Goal: Answer question/provide support: Answer question/provide support

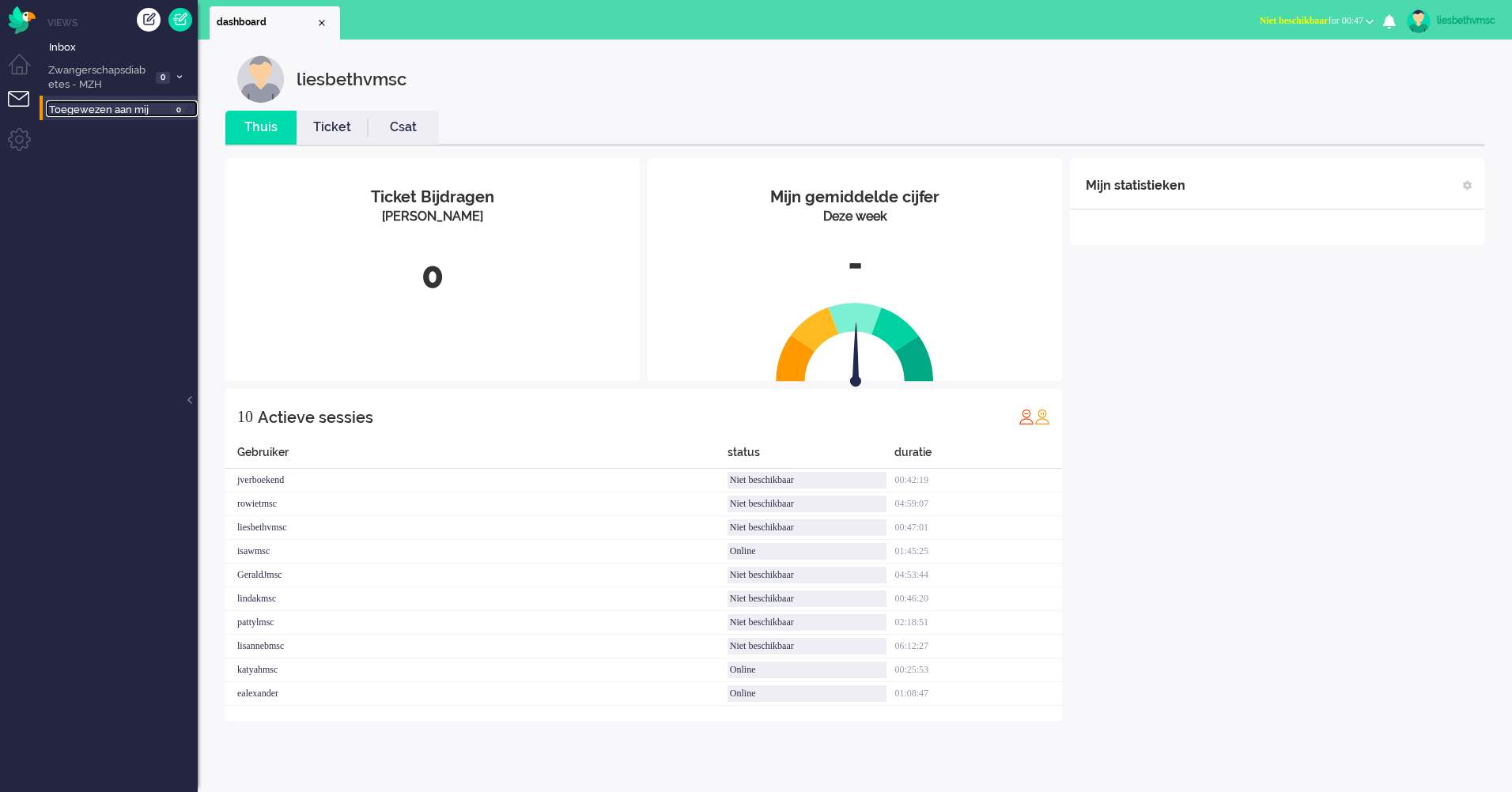
click at [78, 111] on span "Toegewezen aan mij" at bounding box center [108, 110] width 118 height 15
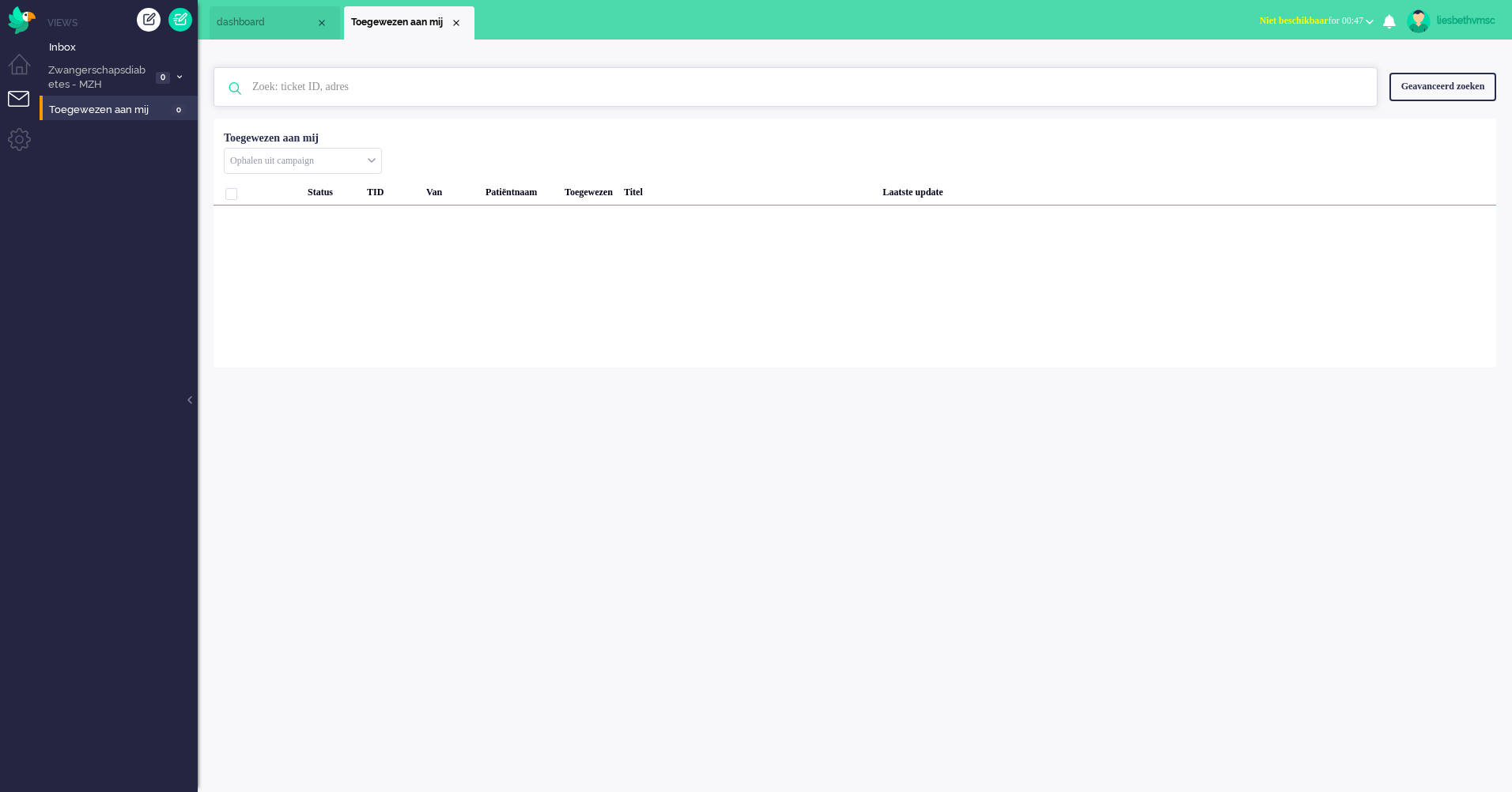
click at [284, 90] on input "text" at bounding box center [797, 86] width 1115 height 38
paste input "16671570"
type input "16671570"
click at [104, 71] on span "Zwangerschapsdiabetes - MZH" at bounding box center [98, 78] width 105 height 29
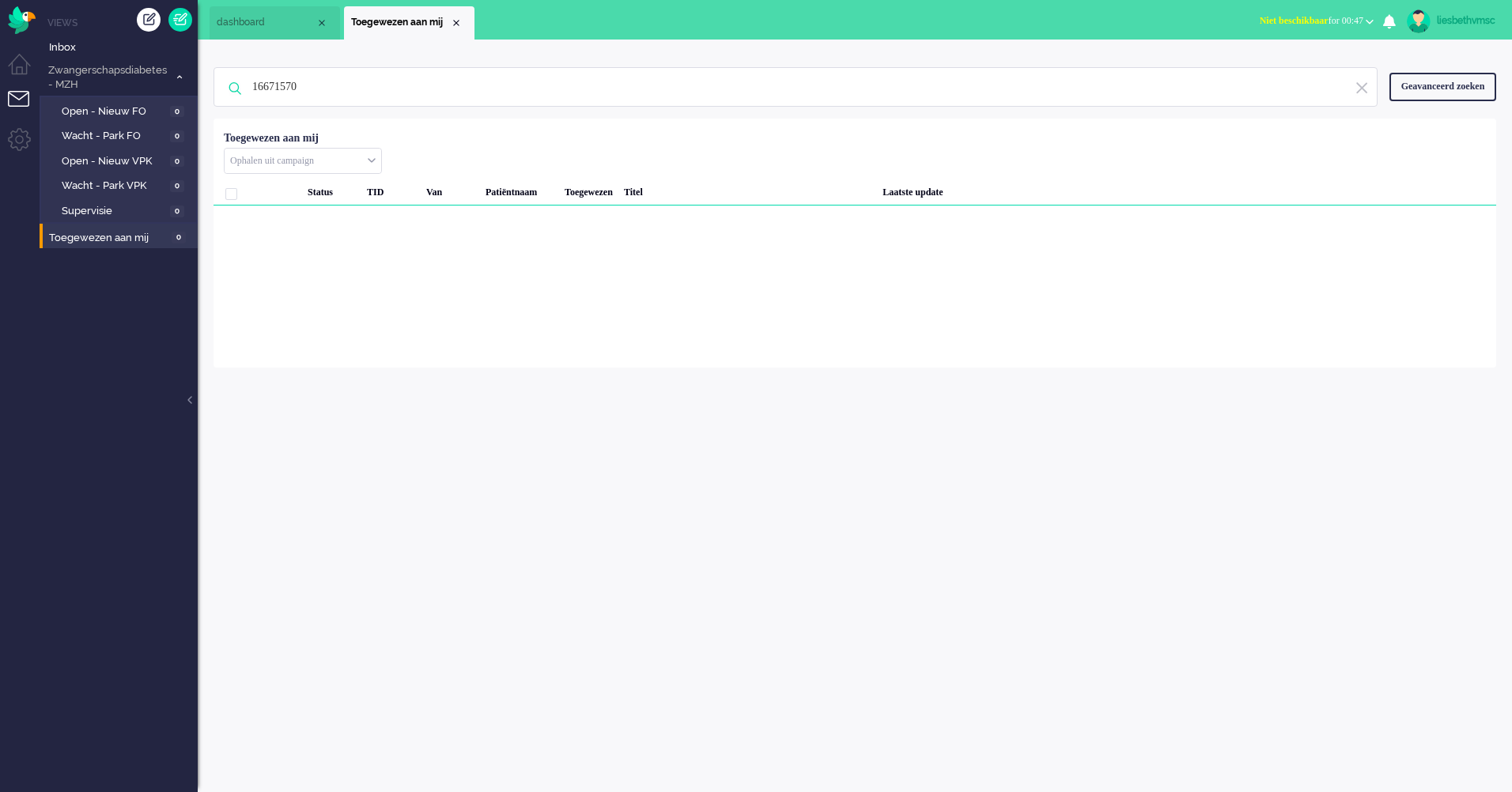
click at [241, 27] on span "dashboard" at bounding box center [266, 22] width 98 height 14
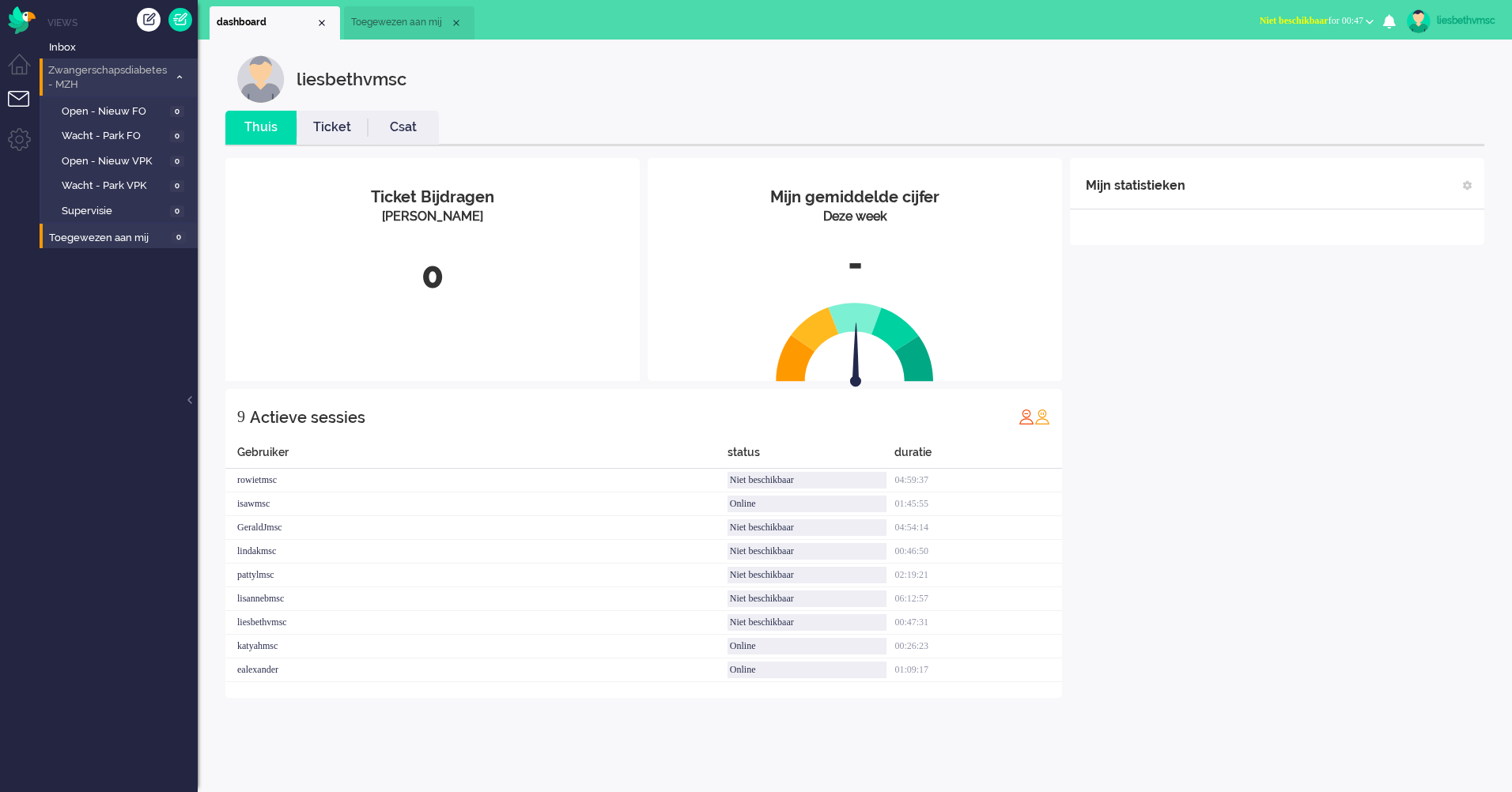
click at [65, 72] on span "Zwangerschapsdiabetes - MZH" at bounding box center [107, 78] width 122 height 29
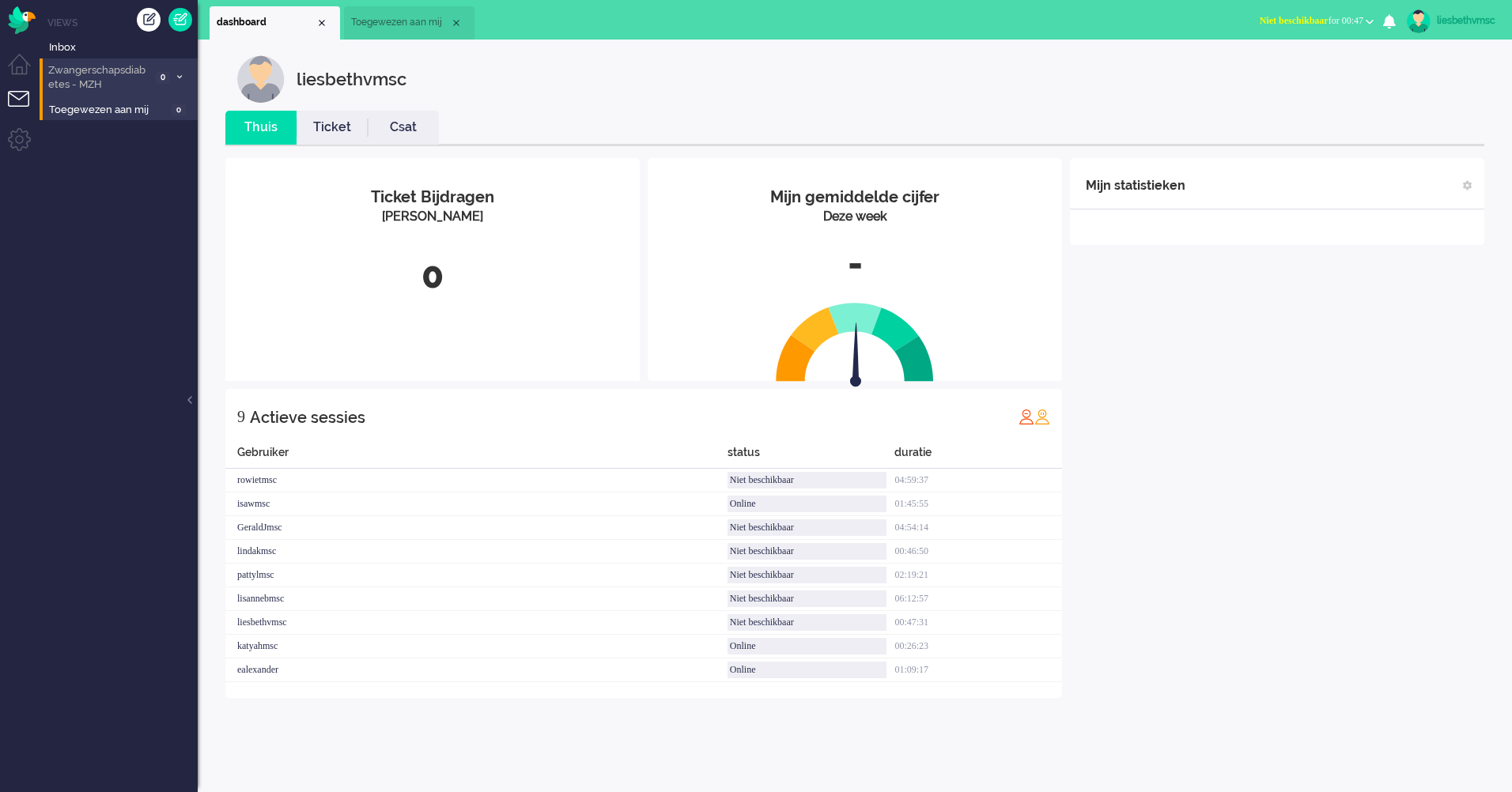
click at [65, 72] on span "Zwangerschapsdiabetes - MZH" at bounding box center [98, 78] width 105 height 29
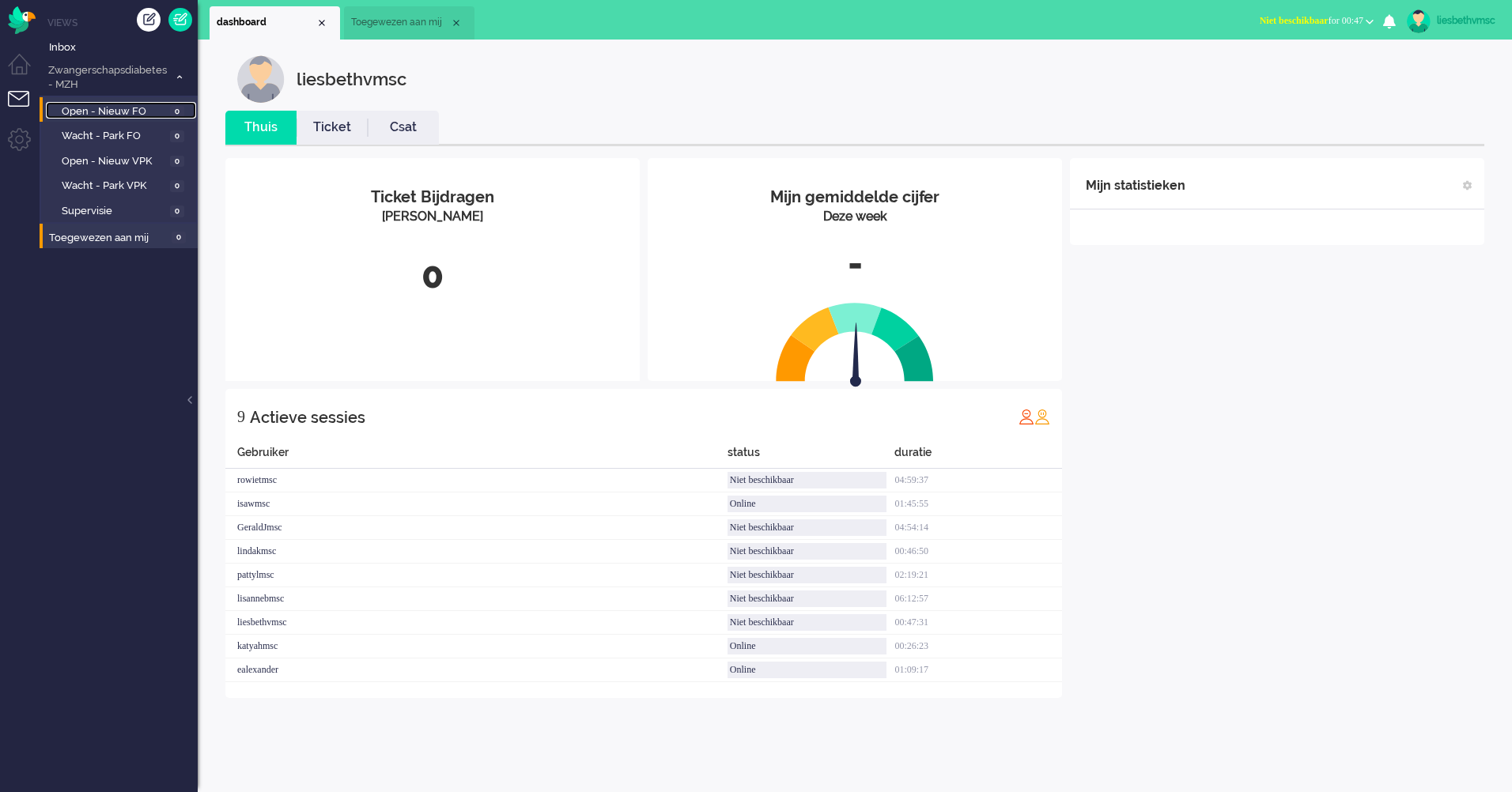
click at [103, 113] on span "Open - Nieuw FO" at bounding box center [113, 111] width 104 height 15
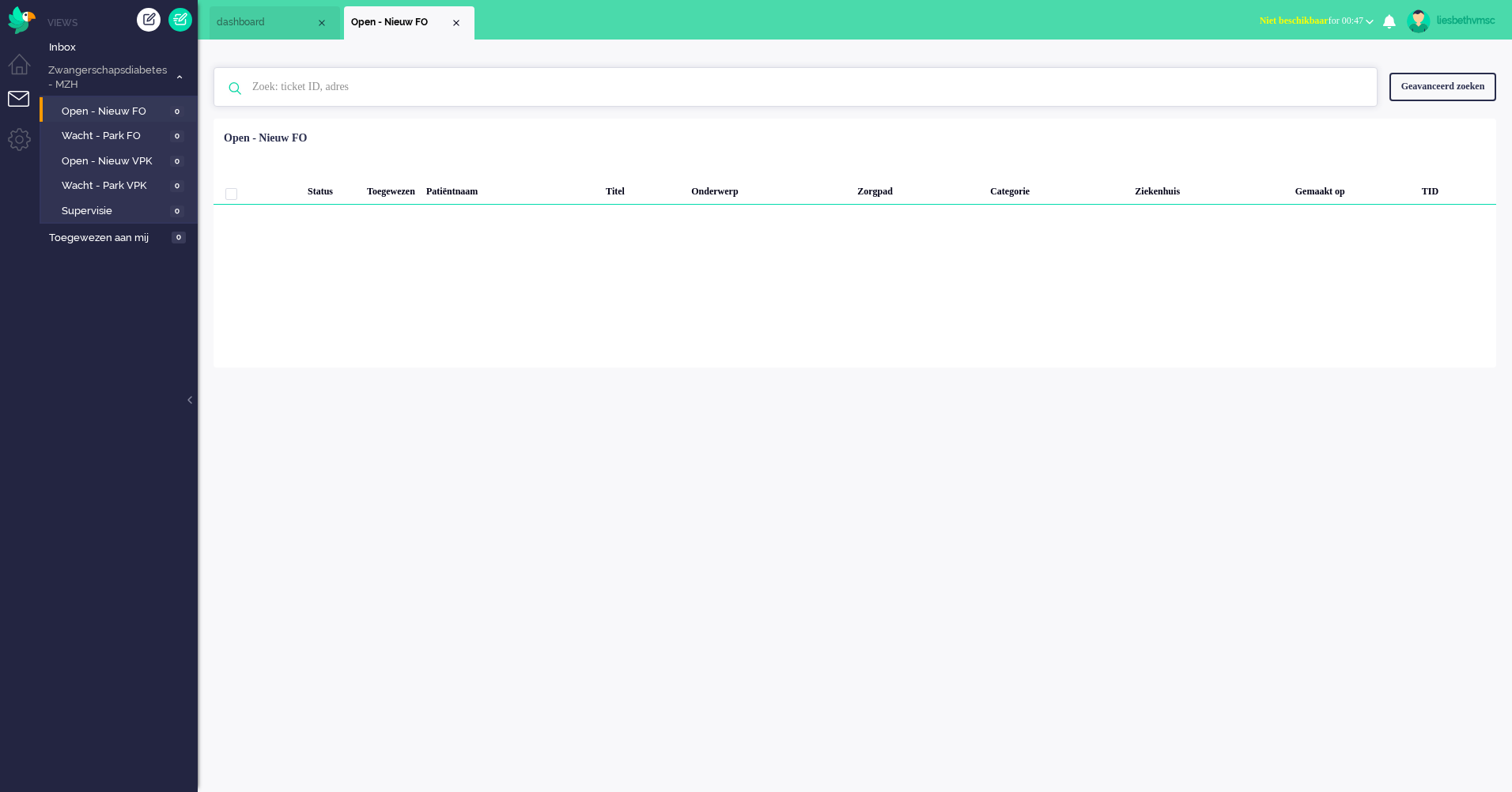
click at [257, 91] on input "text" at bounding box center [797, 86] width 1115 height 38
paste input "16671570"
click at [359, 96] on input "16671570" at bounding box center [797, 86] width 1115 height 38
type input "1"
type input "mensingh"
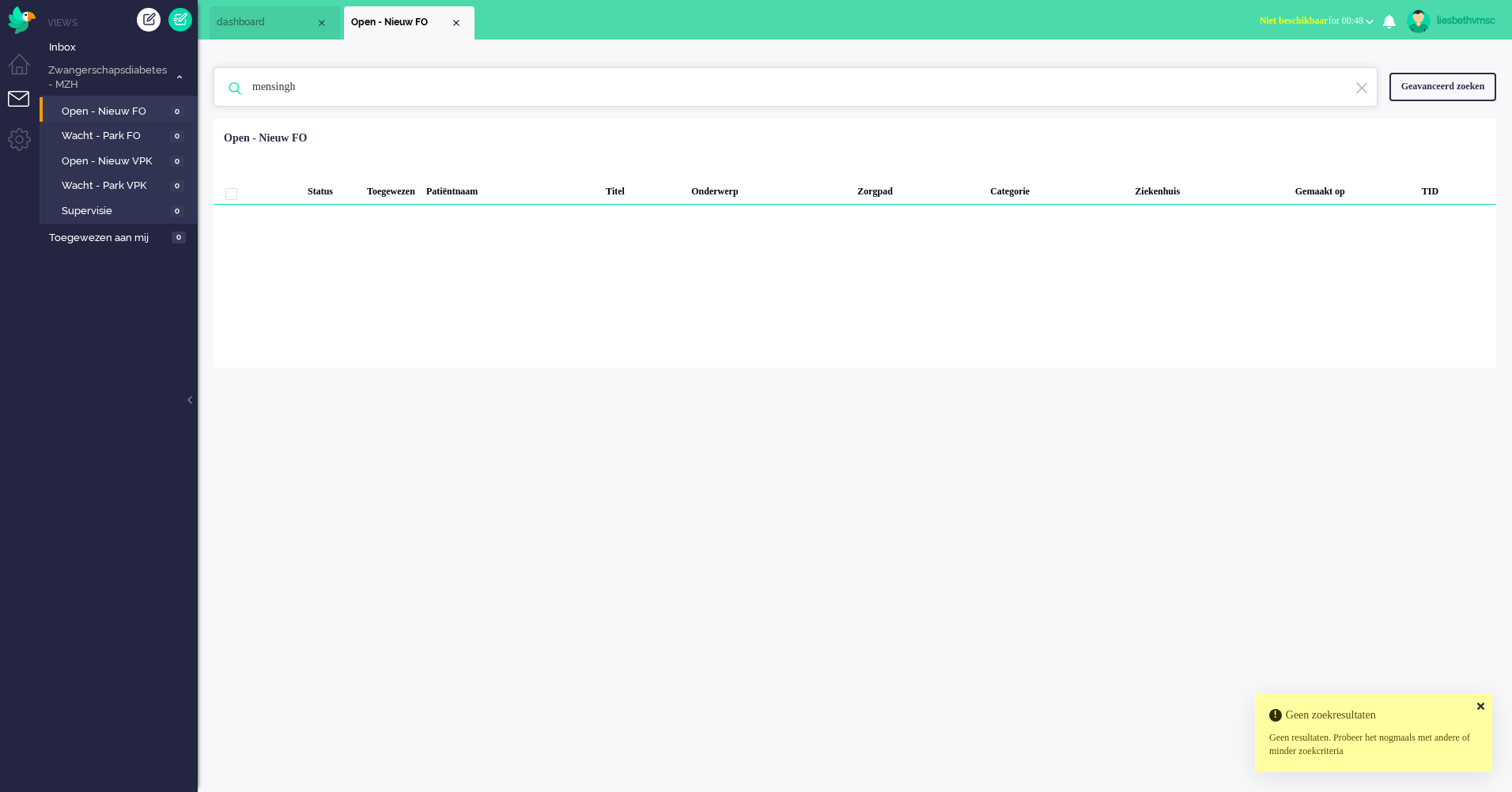
drag, startPoint x: 329, startPoint y: 96, endPoint x: 245, endPoint y: 93, distance: 84.1
click at [245, 93] on input "mensingh" at bounding box center [797, 86] width 1115 height 38
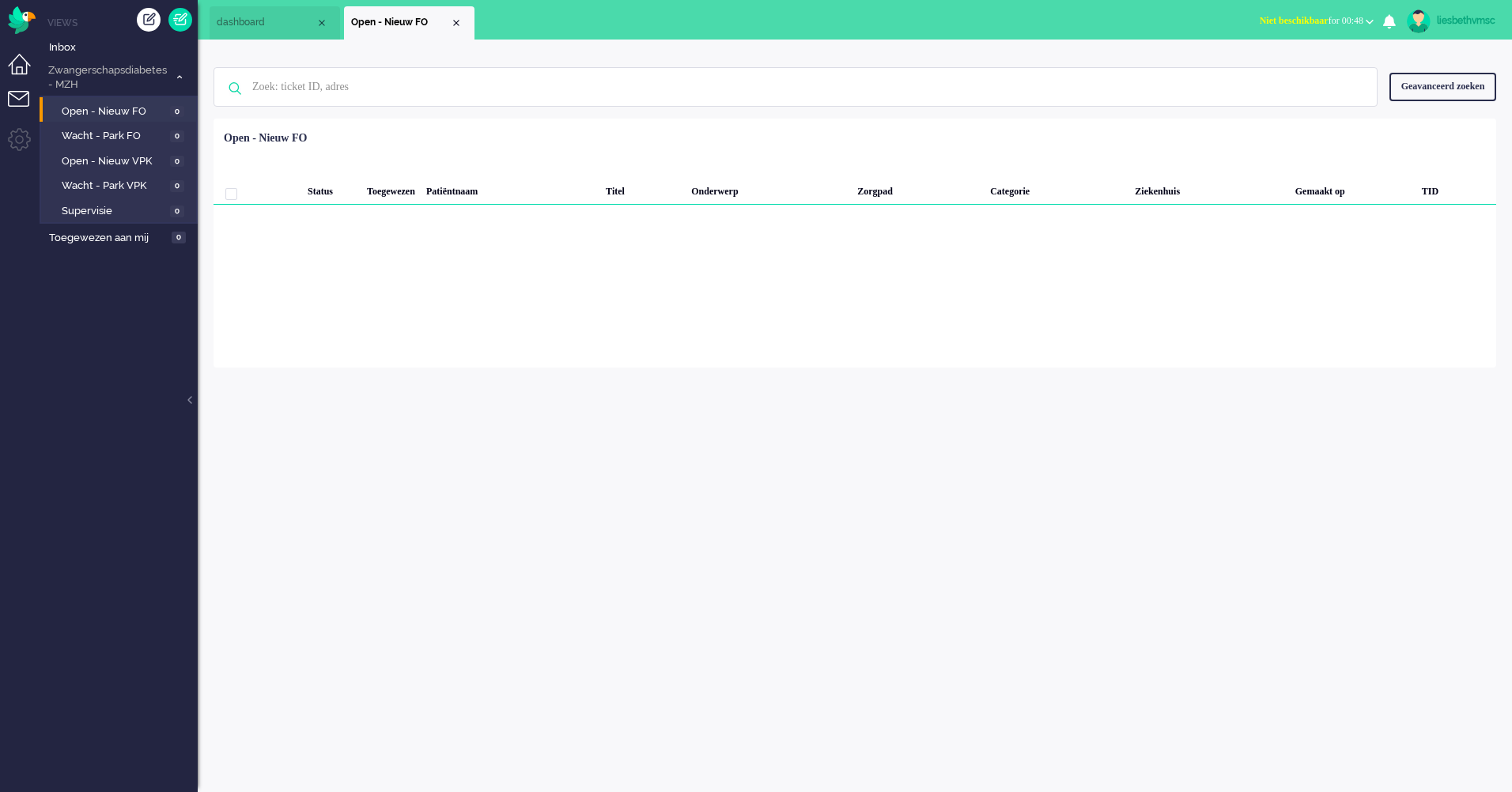
click at [18, 66] on li "Dashboard menu" at bounding box center [26, 71] width 36 height 36
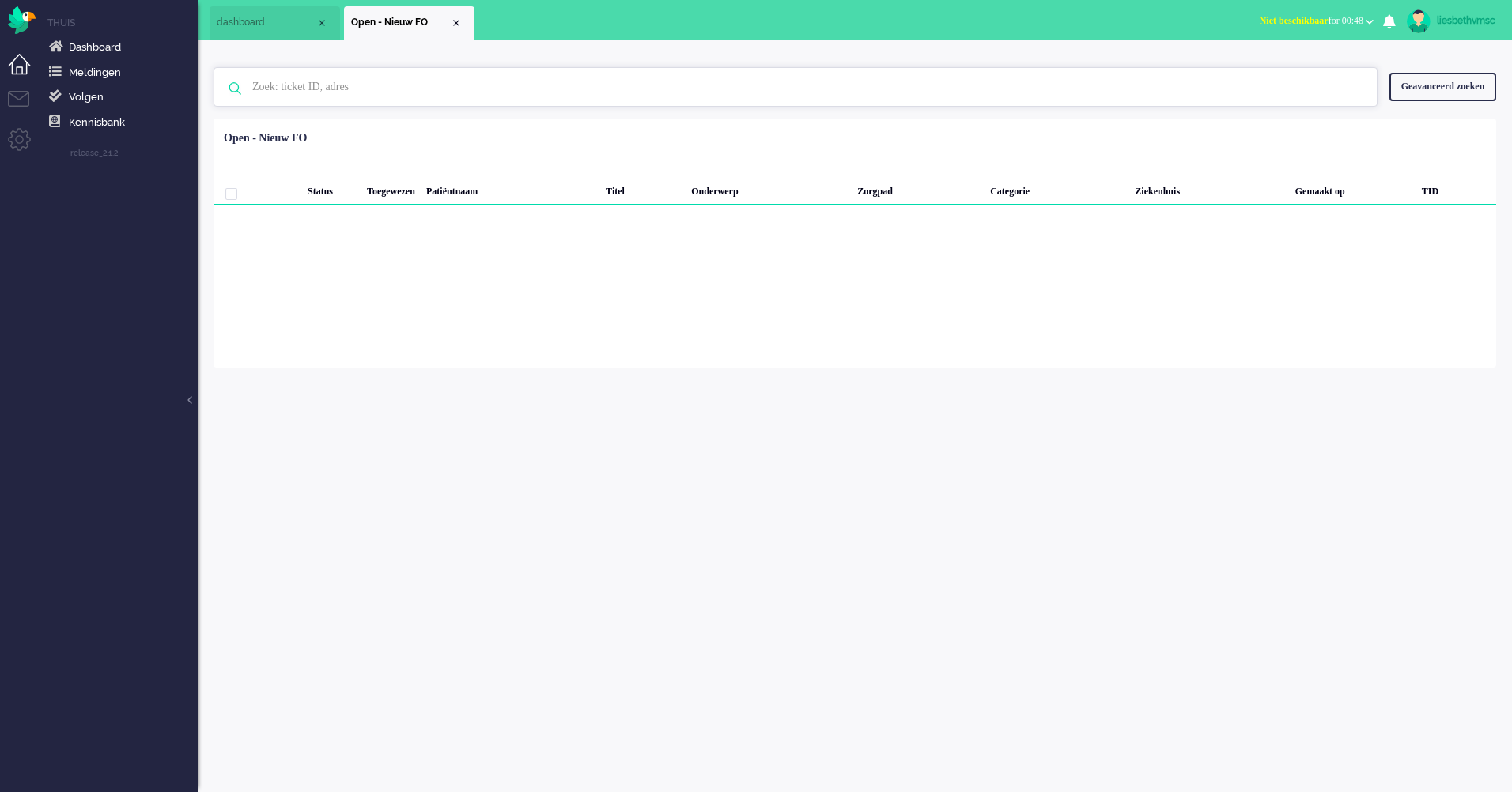
click at [334, 90] on input "text" at bounding box center [797, 86] width 1115 height 38
paste input "16671570"
type input "16671570"
click at [73, 70] on span "Meldingen" at bounding box center [95, 72] width 52 height 12
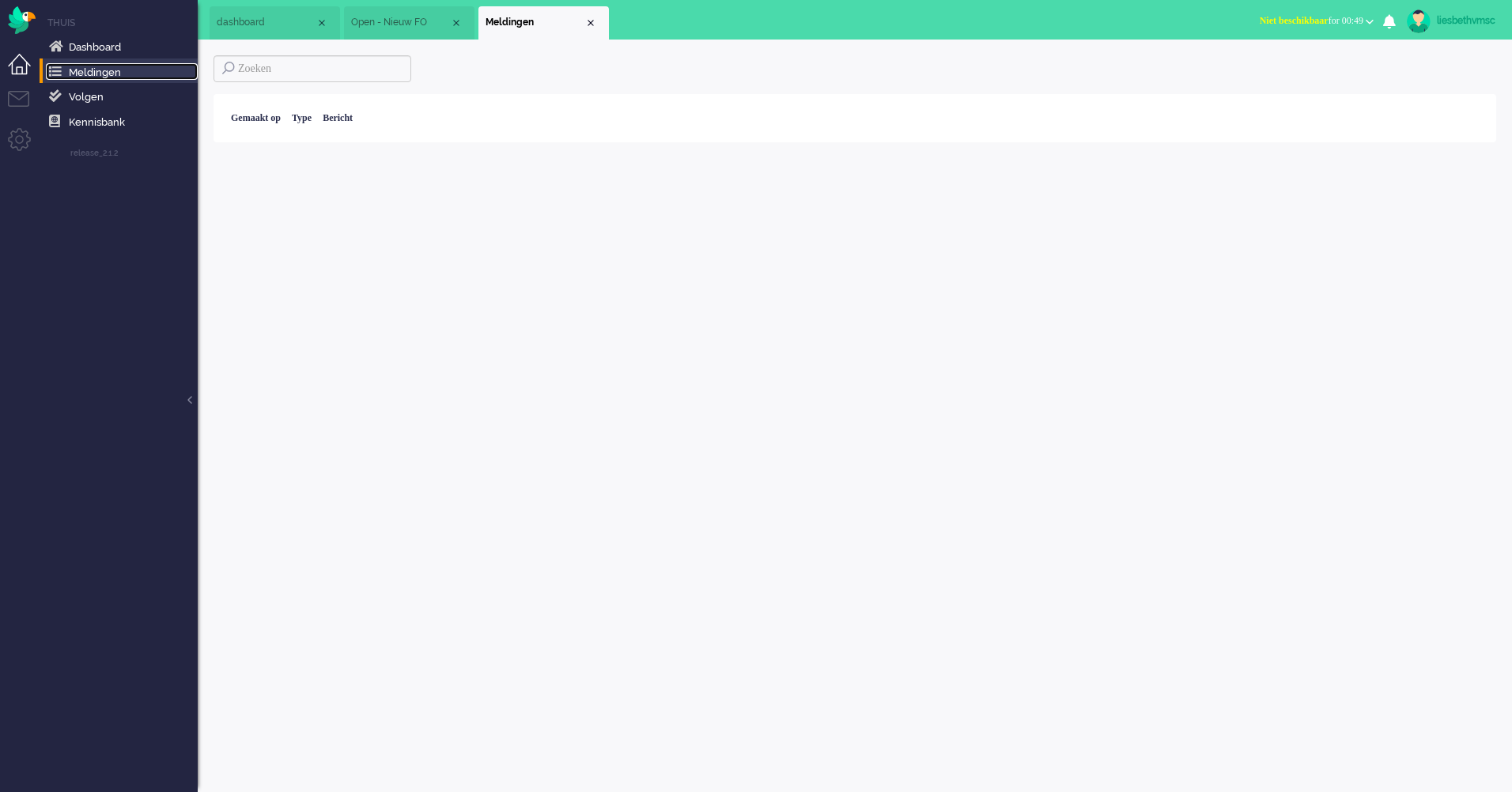
click at [245, 14] on li "dashboard" at bounding box center [275, 23] width 131 height 33
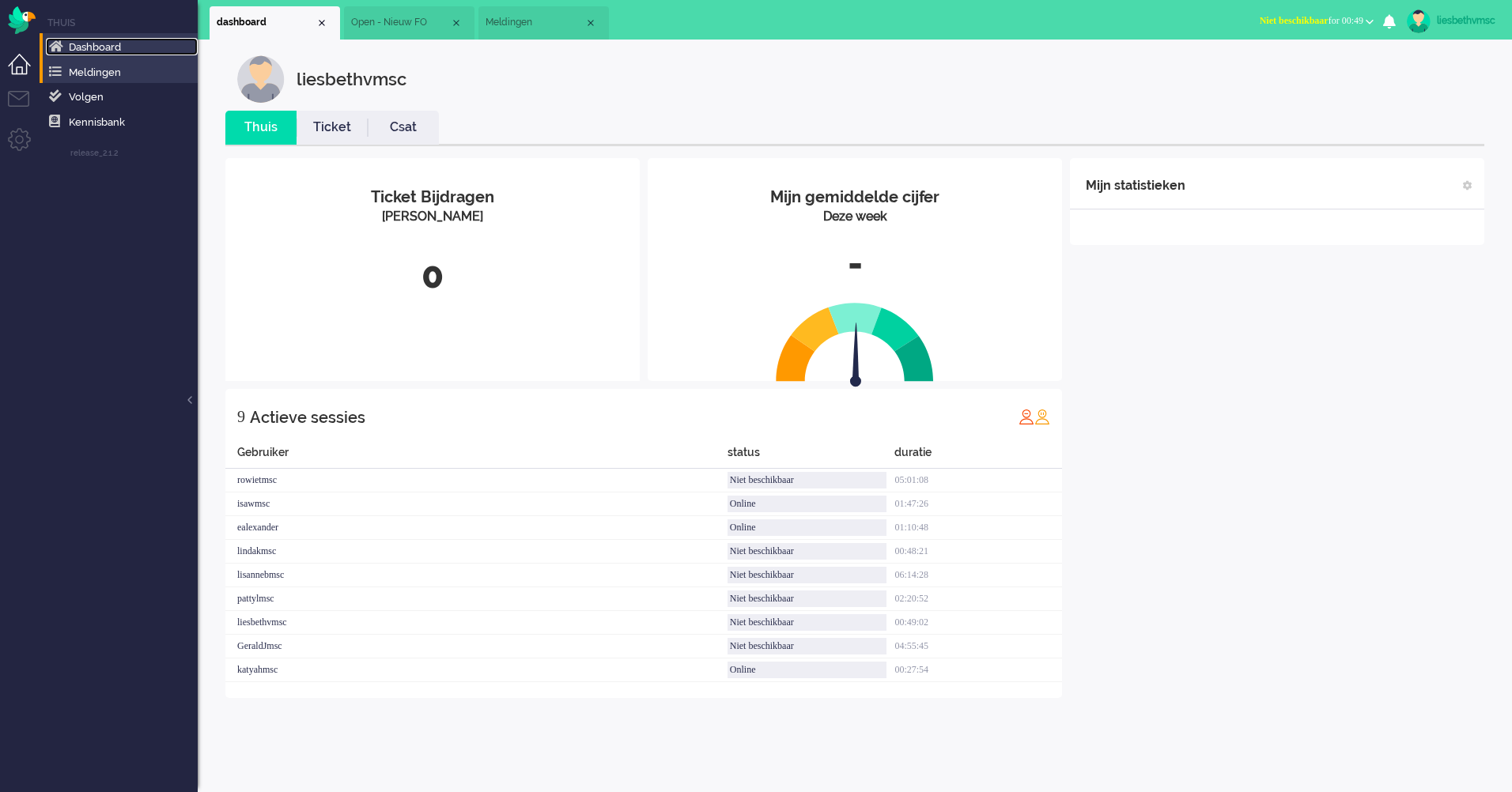
click at [83, 43] on span "Dashboard" at bounding box center [95, 47] width 52 height 12
click at [109, 42] on span "Dashboard" at bounding box center [95, 47] width 52 height 12
click at [495, 19] on span "Meldingen" at bounding box center [534, 22] width 98 height 14
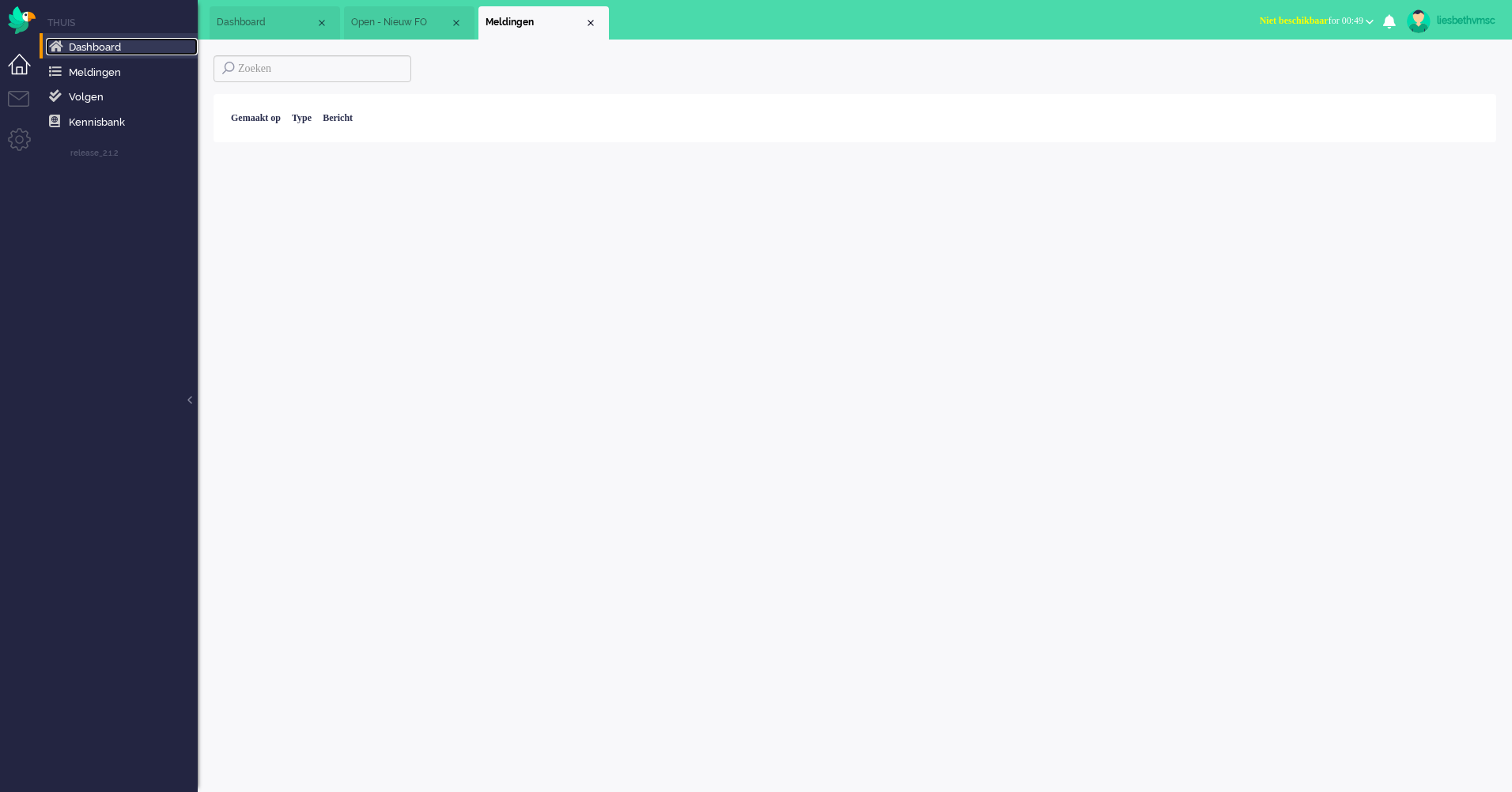
click at [385, 17] on span "Open - Nieuw FO" at bounding box center [400, 22] width 98 height 14
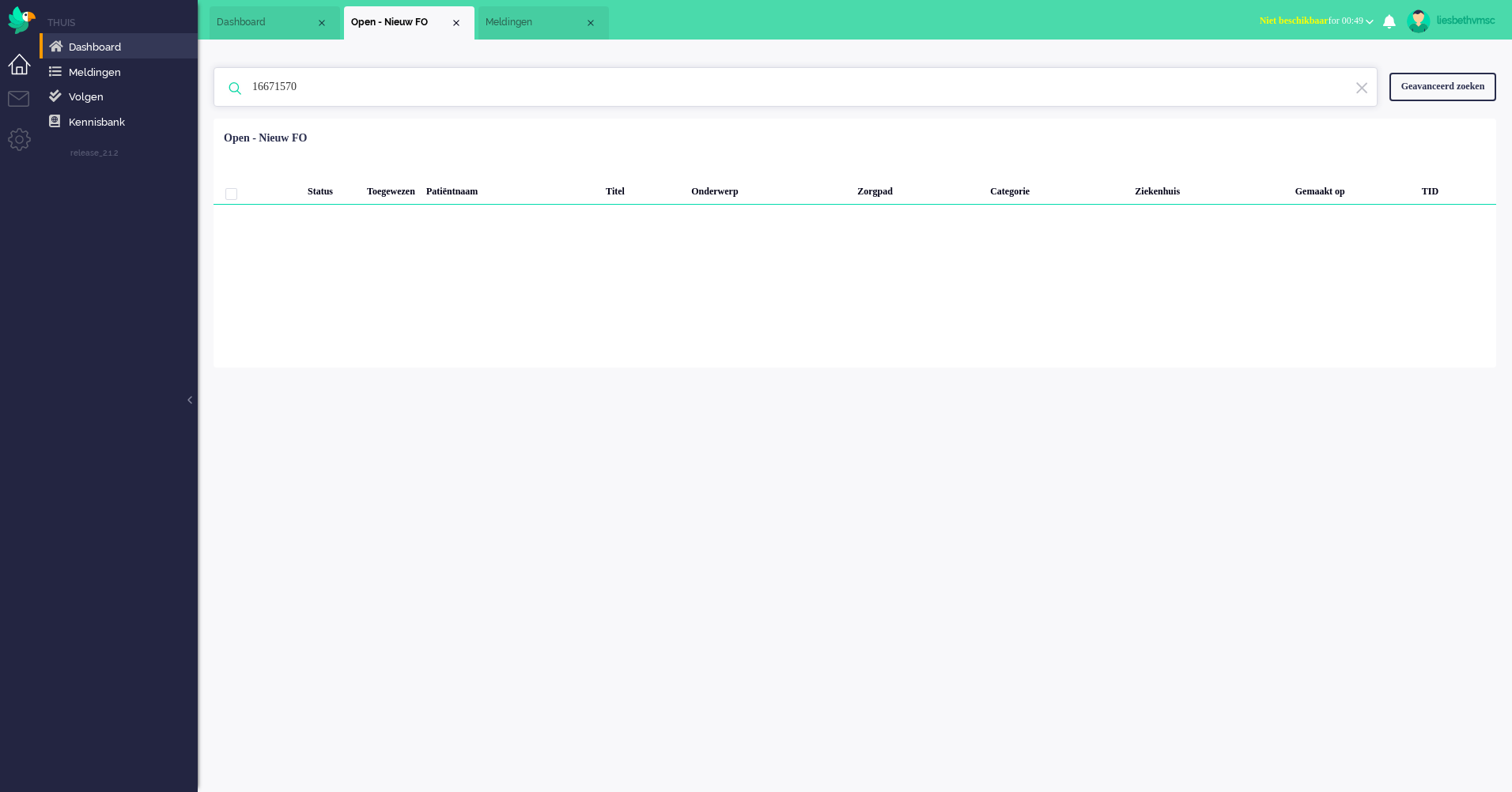
drag, startPoint x: 324, startPoint y: 79, endPoint x: 255, endPoint y: 92, distance: 70.2
click at [255, 92] on input "16671570" at bounding box center [797, 86] width 1115 height 38
click at [16, 98] on li "Tickets menu" at bounding box center [26, 109] width 36 height 36
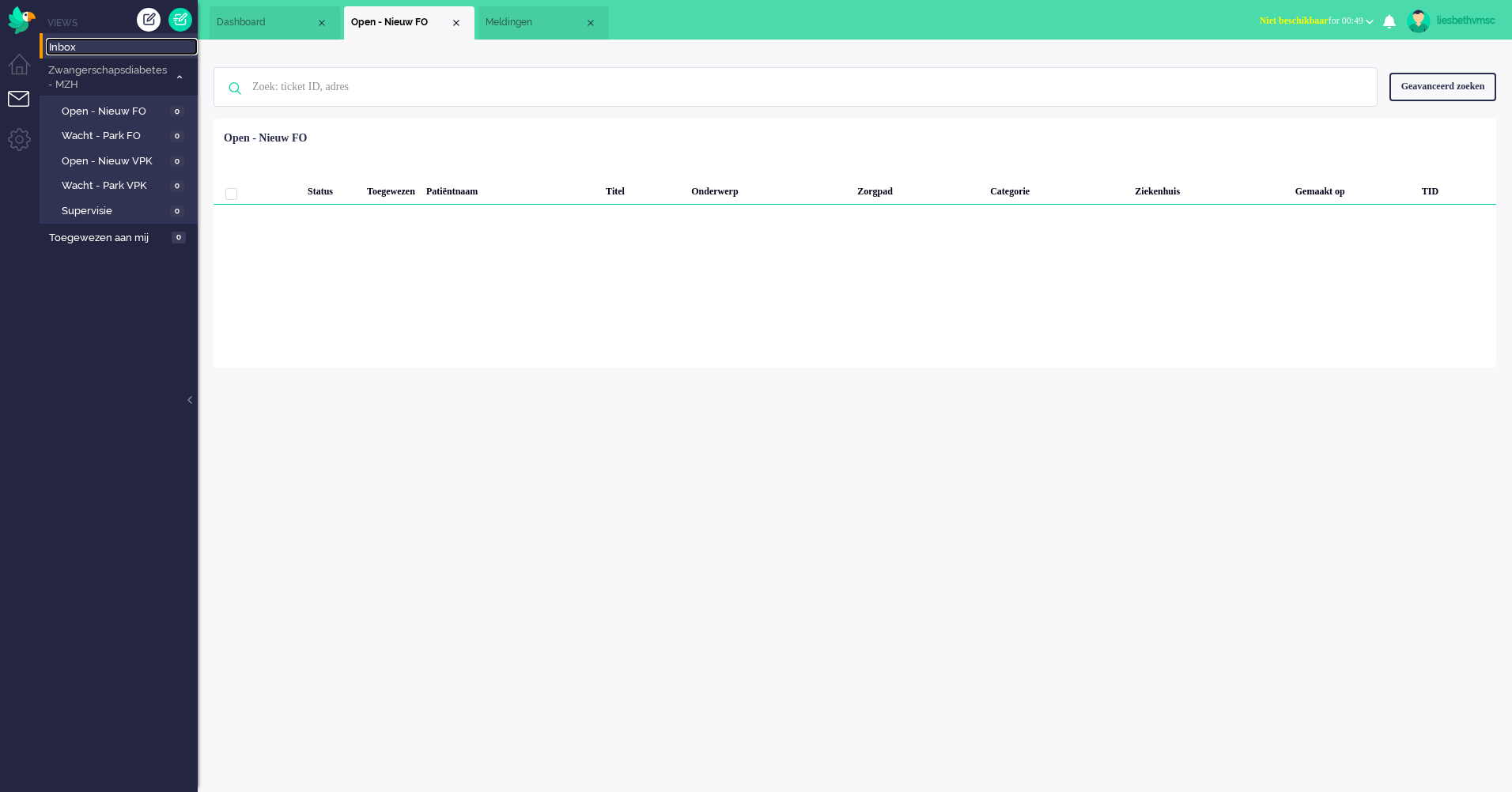
click at [68, 45] on span "Inbox" at bounding box center [123, 48] width 149 height 15
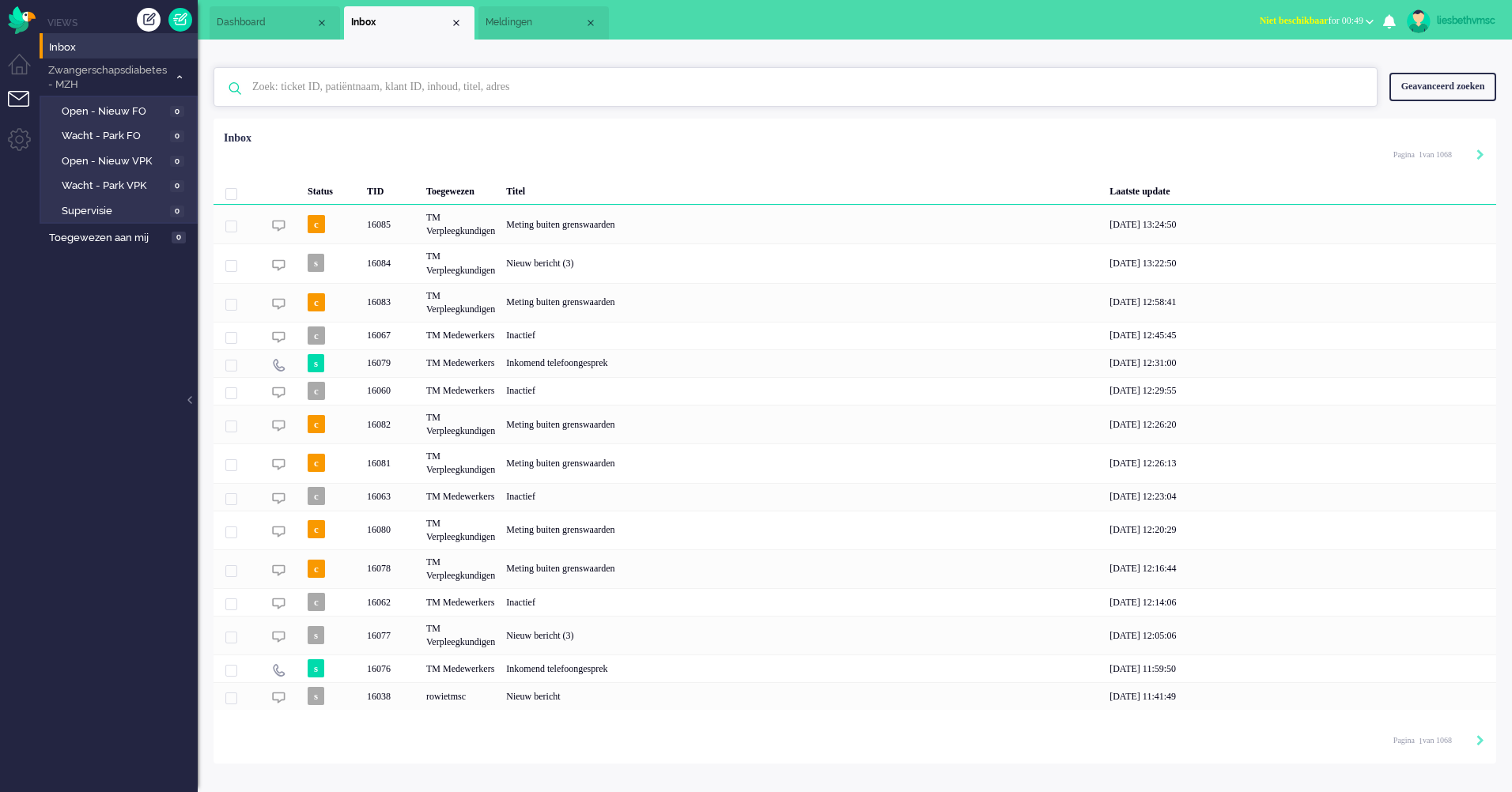
click at [297, 87] on input "text" at bounding box center [797, 86] width 1115 height 38
paste input "16671570"
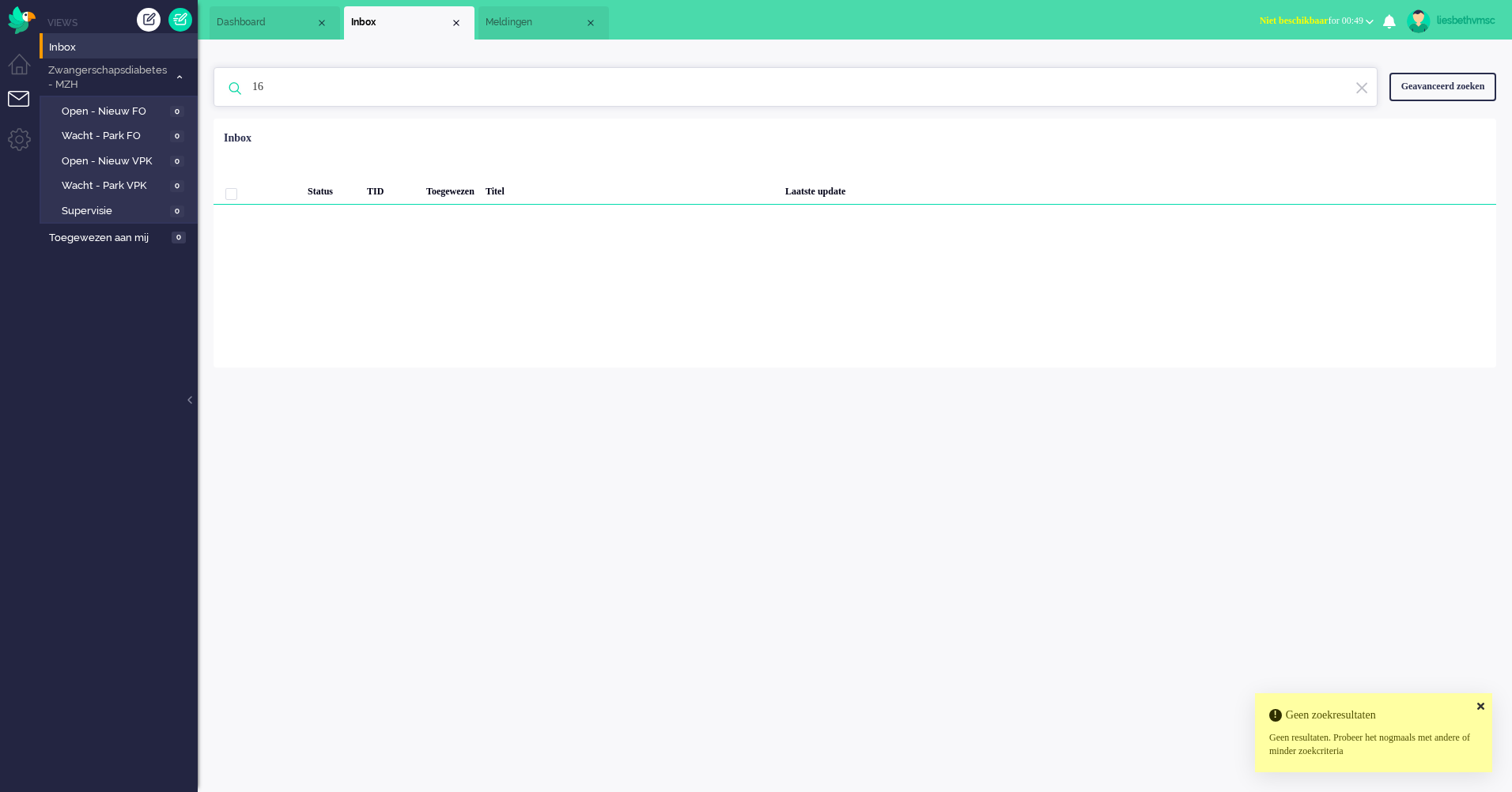
type input "1"
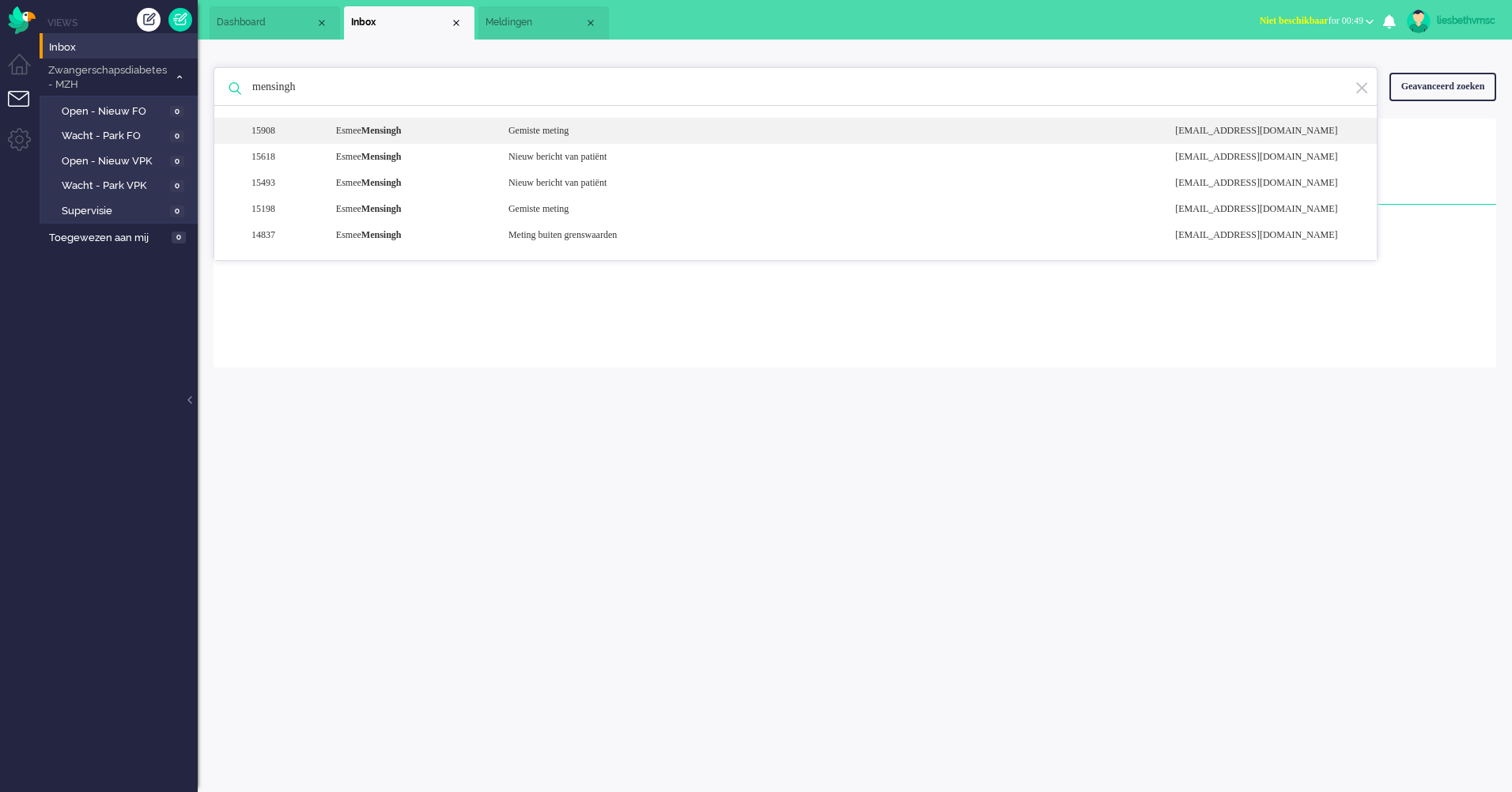
type input "mensingh"
click at [402, 135] on b "Mensingh" at bounding box center [382, 131] width 40 height 11
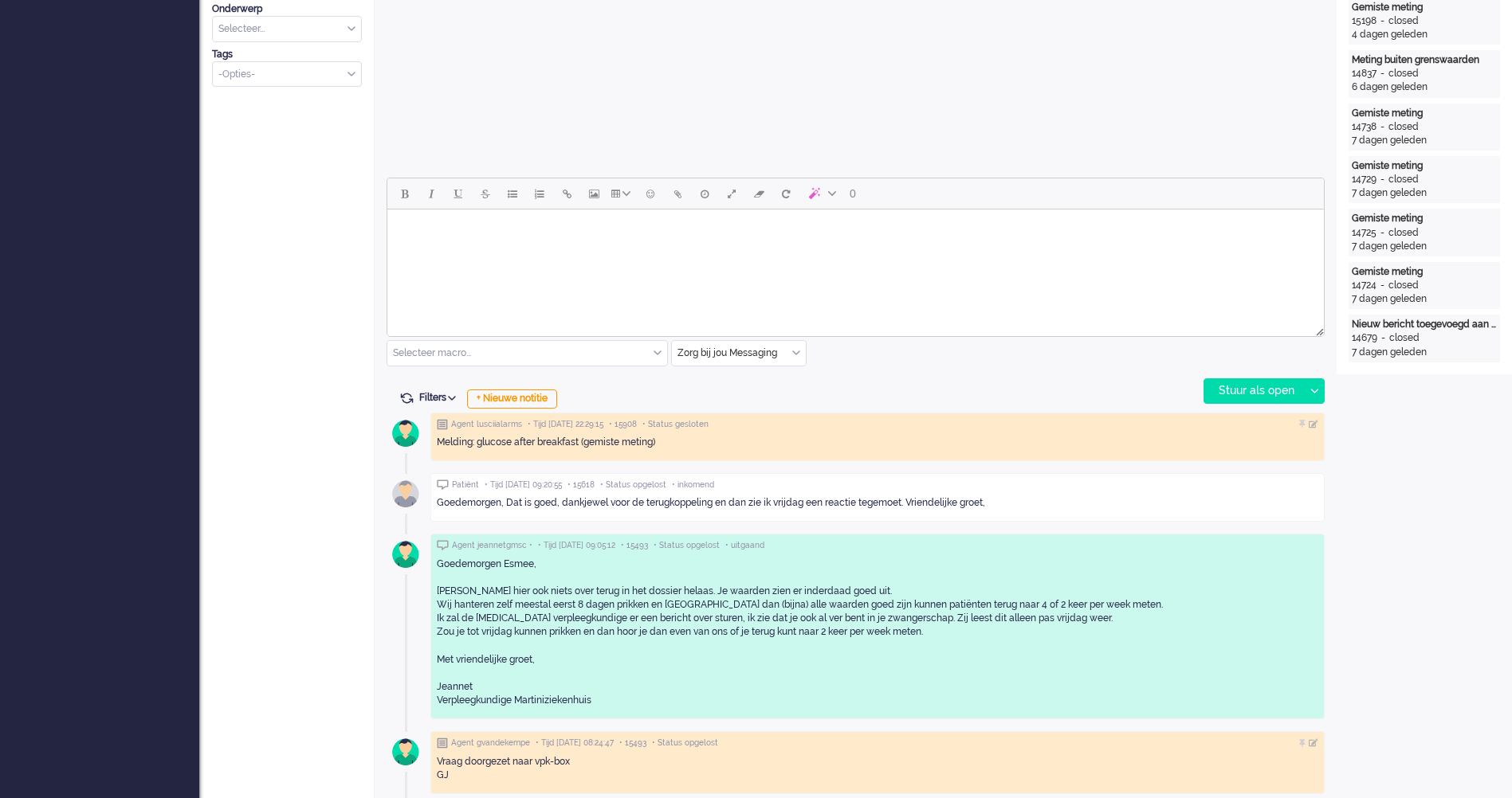
scroll to position [717, 0]
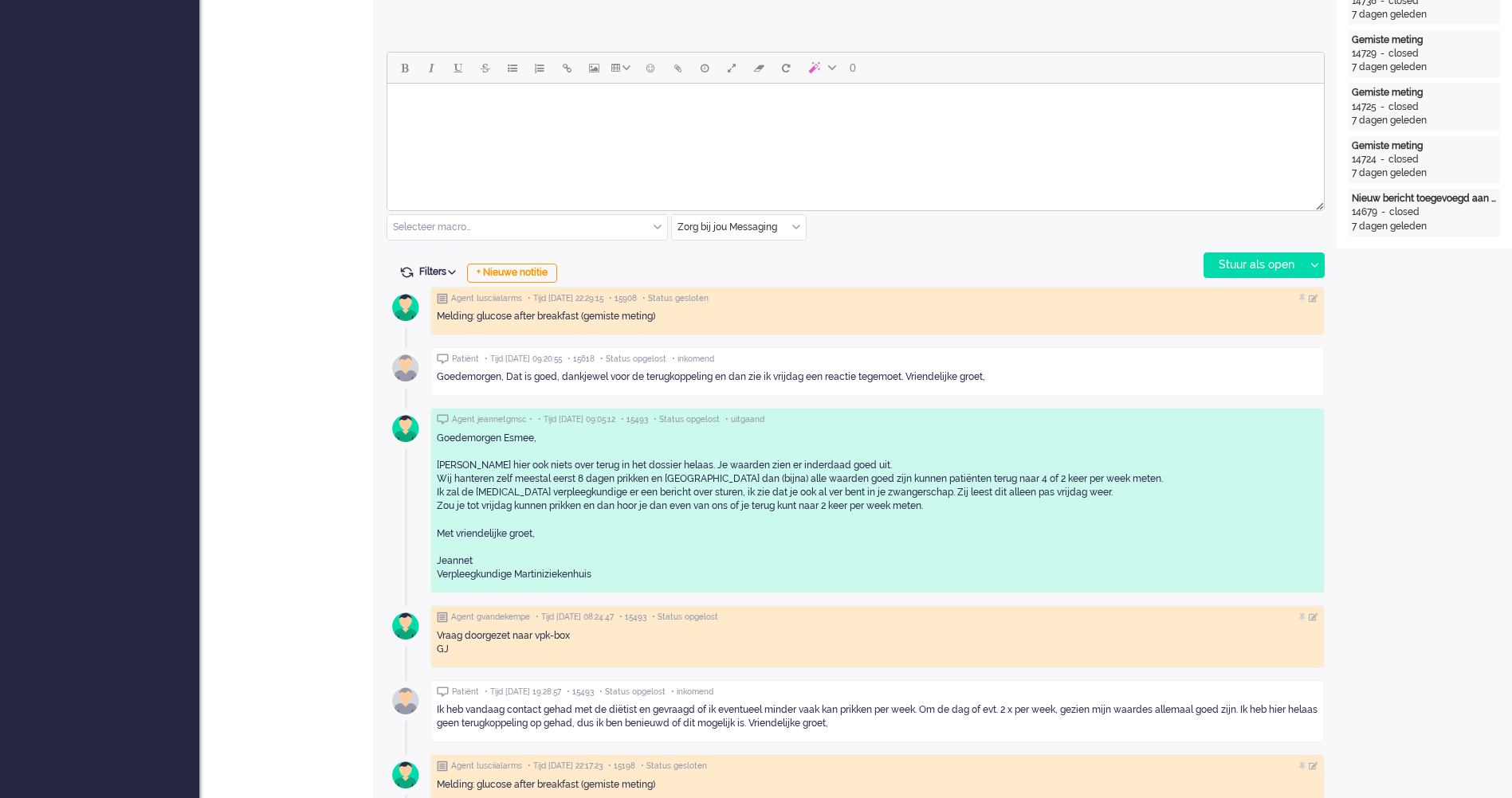
click at [542, 124] on html at bounding box center [856, 104] width 936 height 41
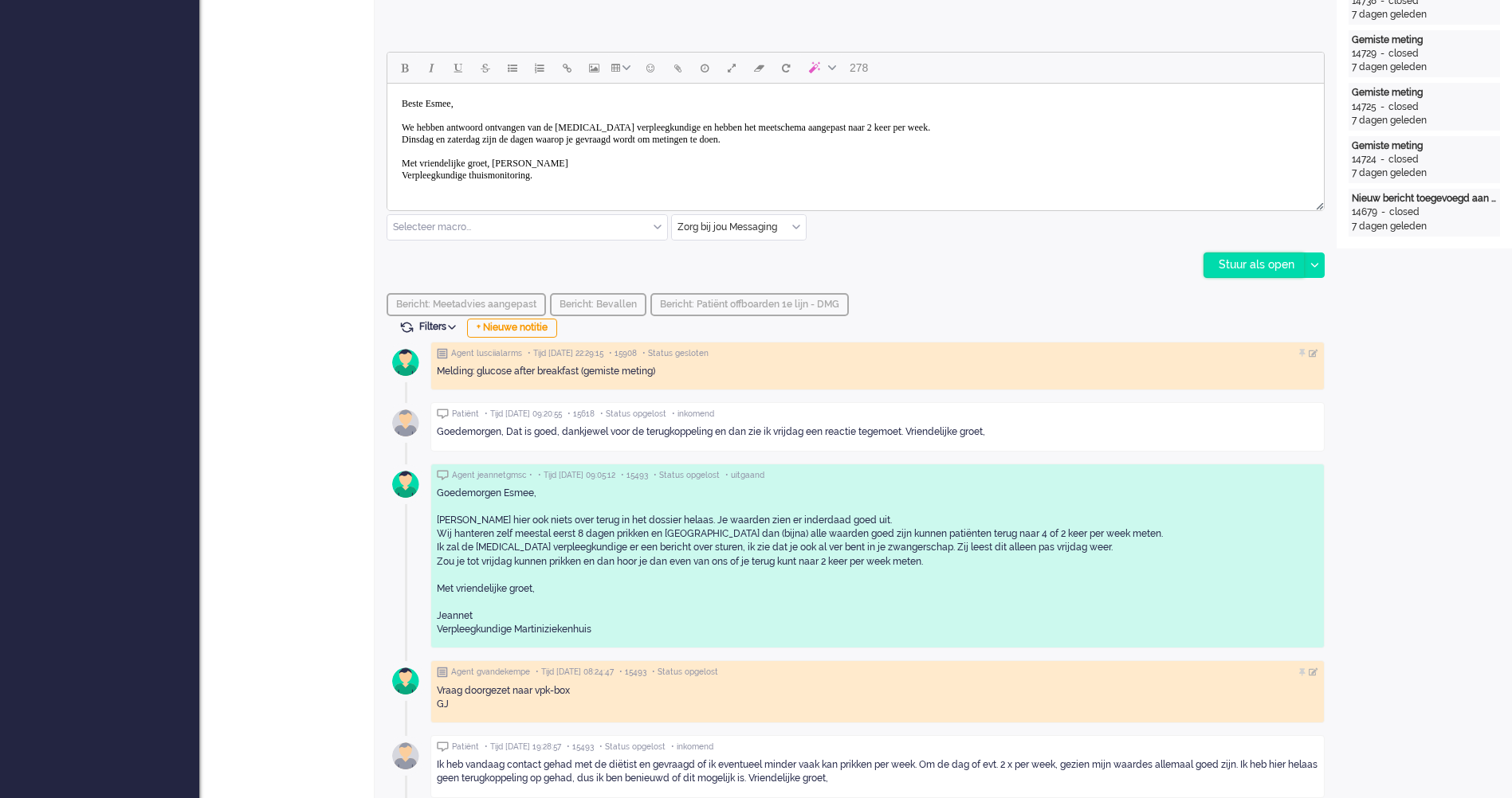
click at [1252, 264] on div "Stuur als open" at bounding box center [1253, 265] width 99 height 24
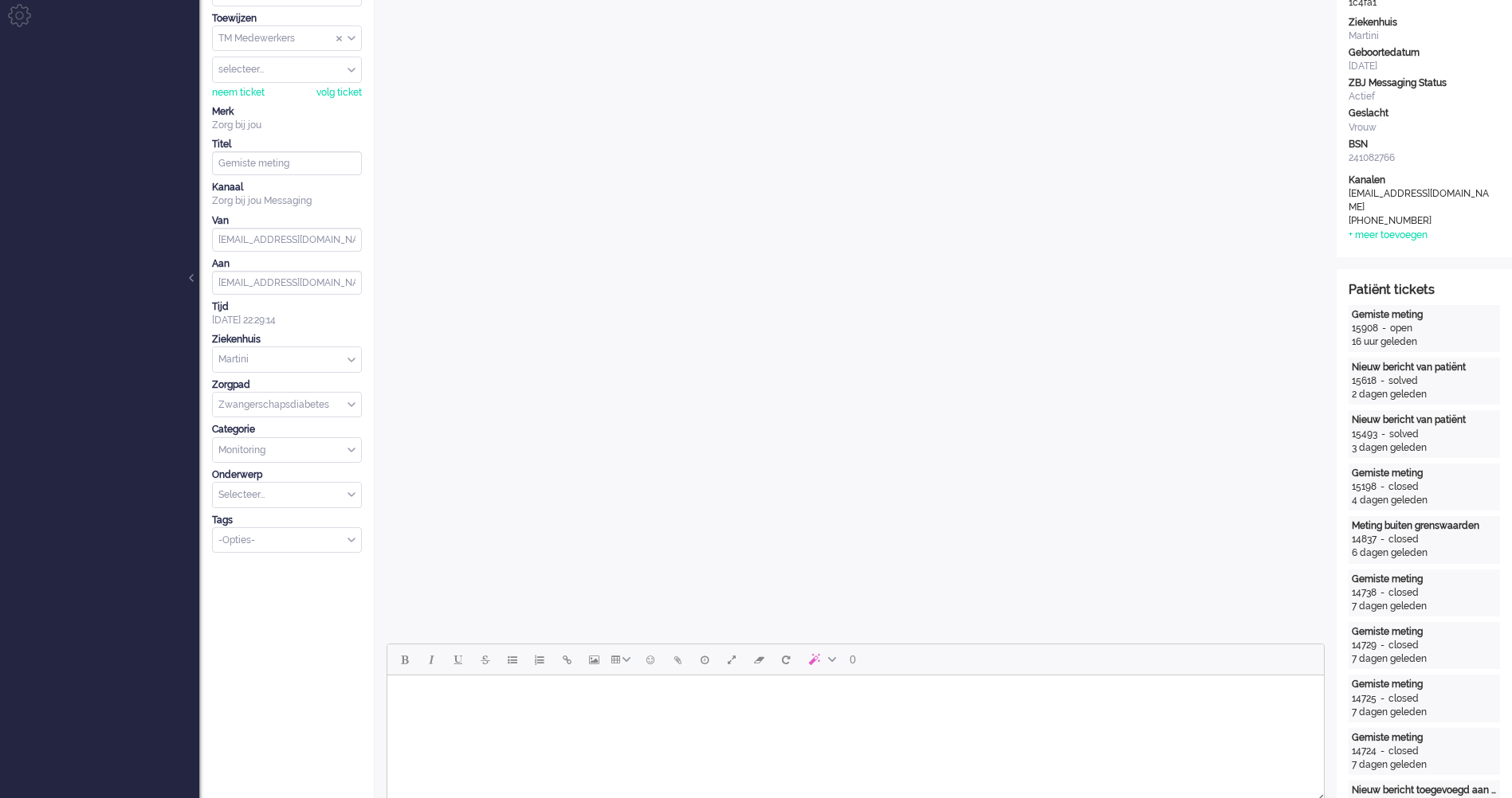
scroll to position [0, 0]
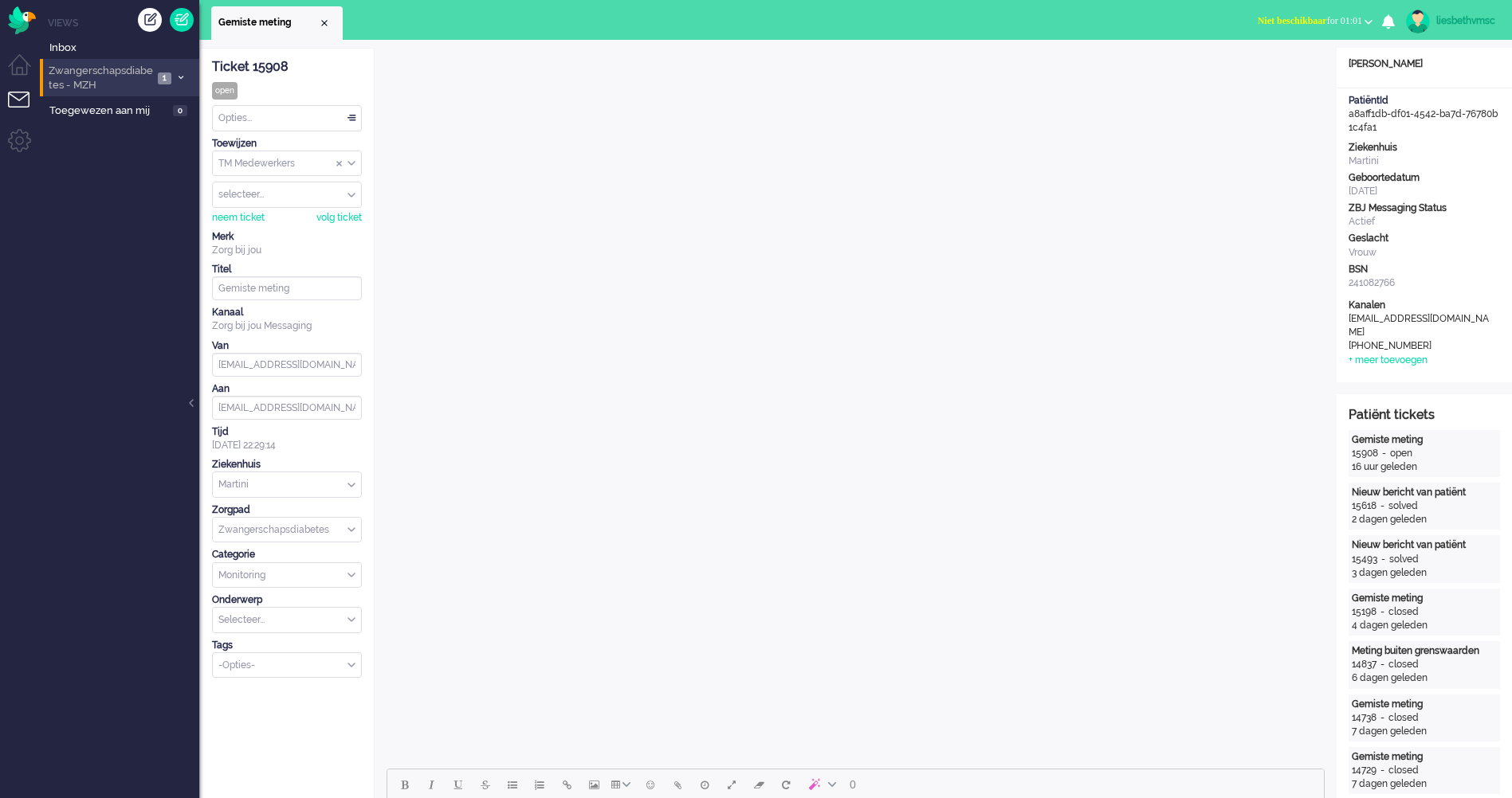
click at [103, 82] on span "Zwangerschapsdiabetes - MZH" at bounding box center [99, 79] width 107 height 30
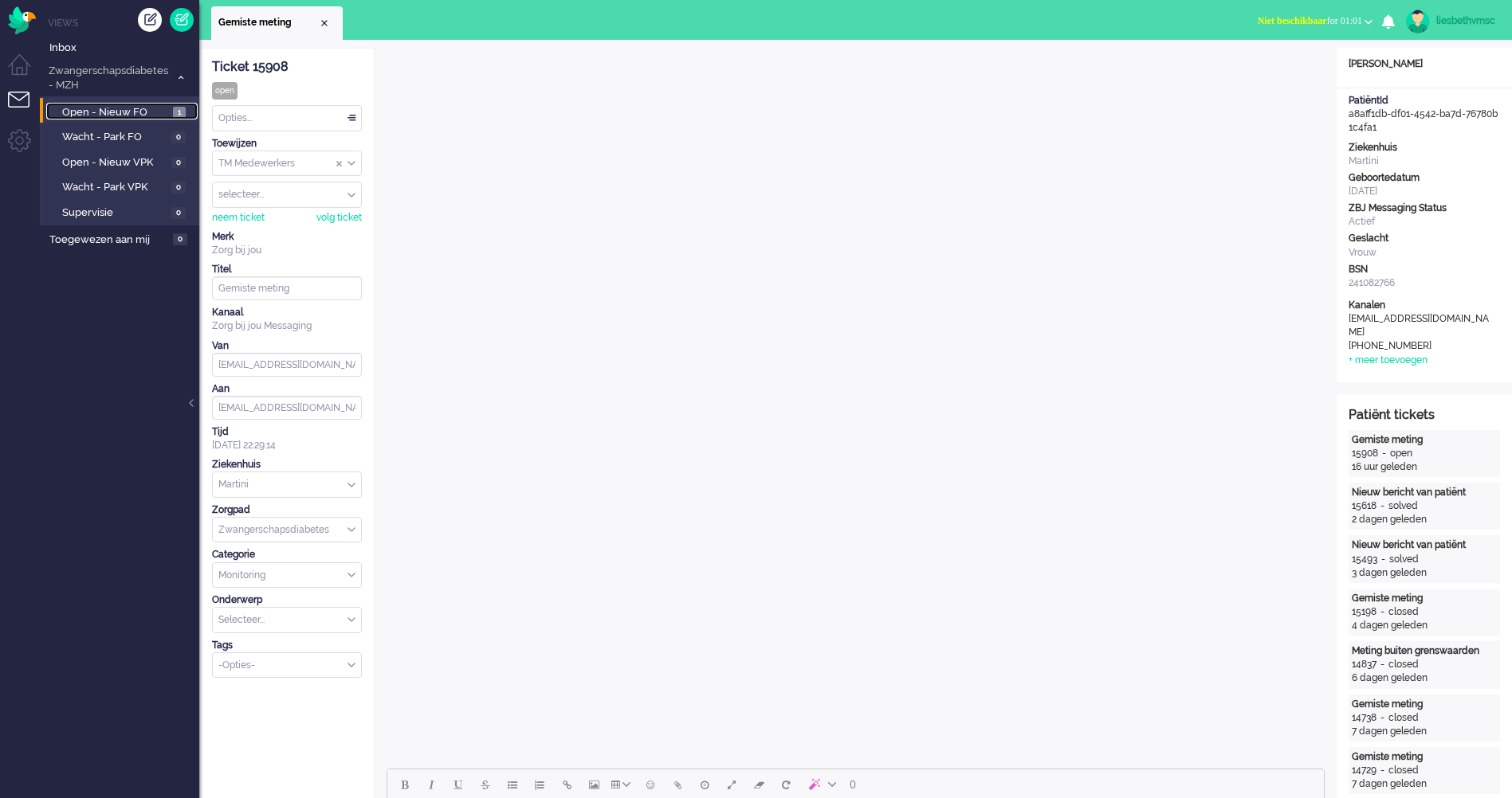
click at [72, 105] on span "Open - Nieuw FO" at bounding box center [115, 112] width 107 height 15
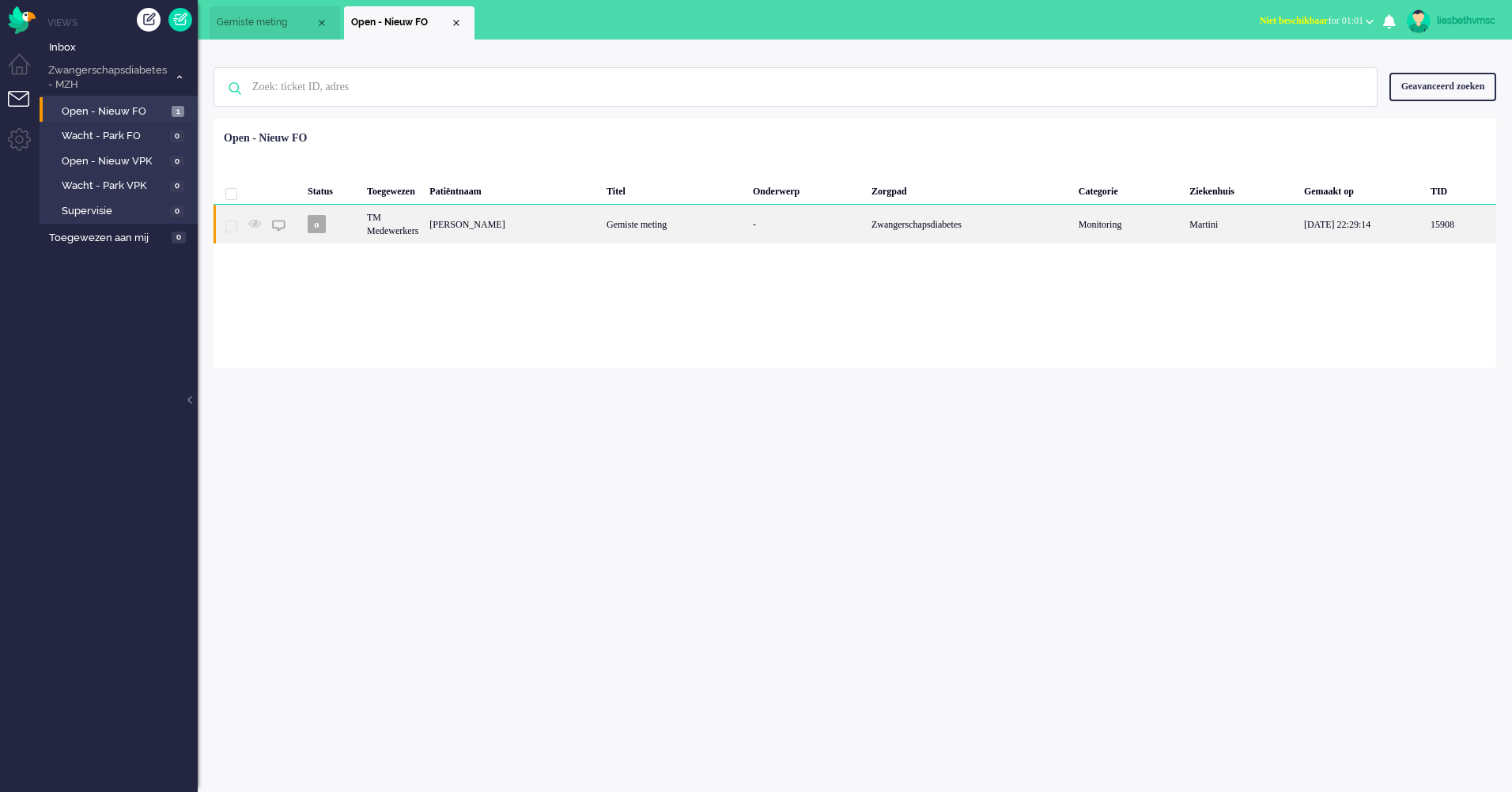
click at [466, 224] on div "Esmee Mensingh" at bounding box center [512, 224] width 178 height 39
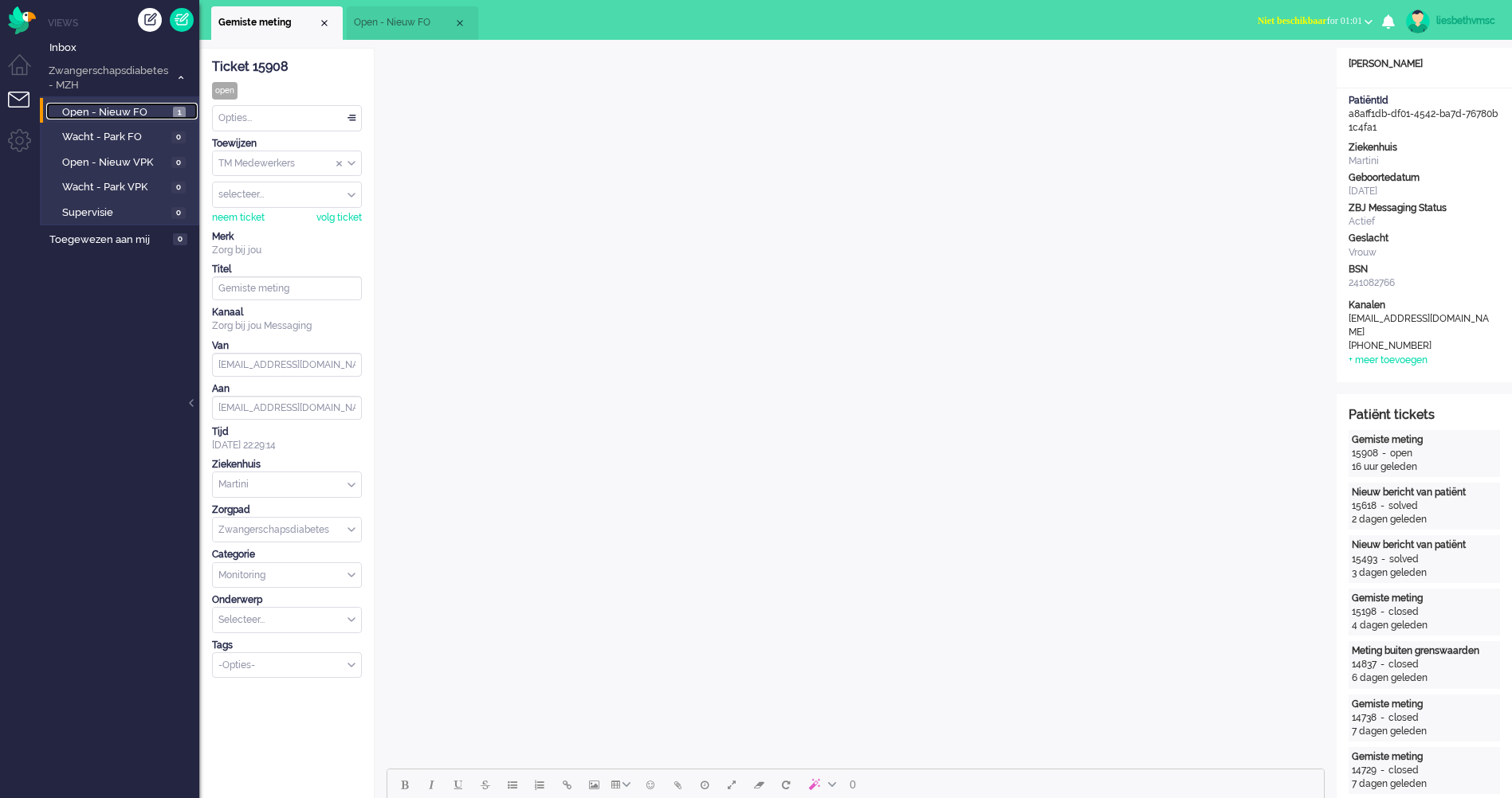
click at [108, 108] on span "Open - Nieuw FO" at bounding box center [115, 112] width 107 height 15
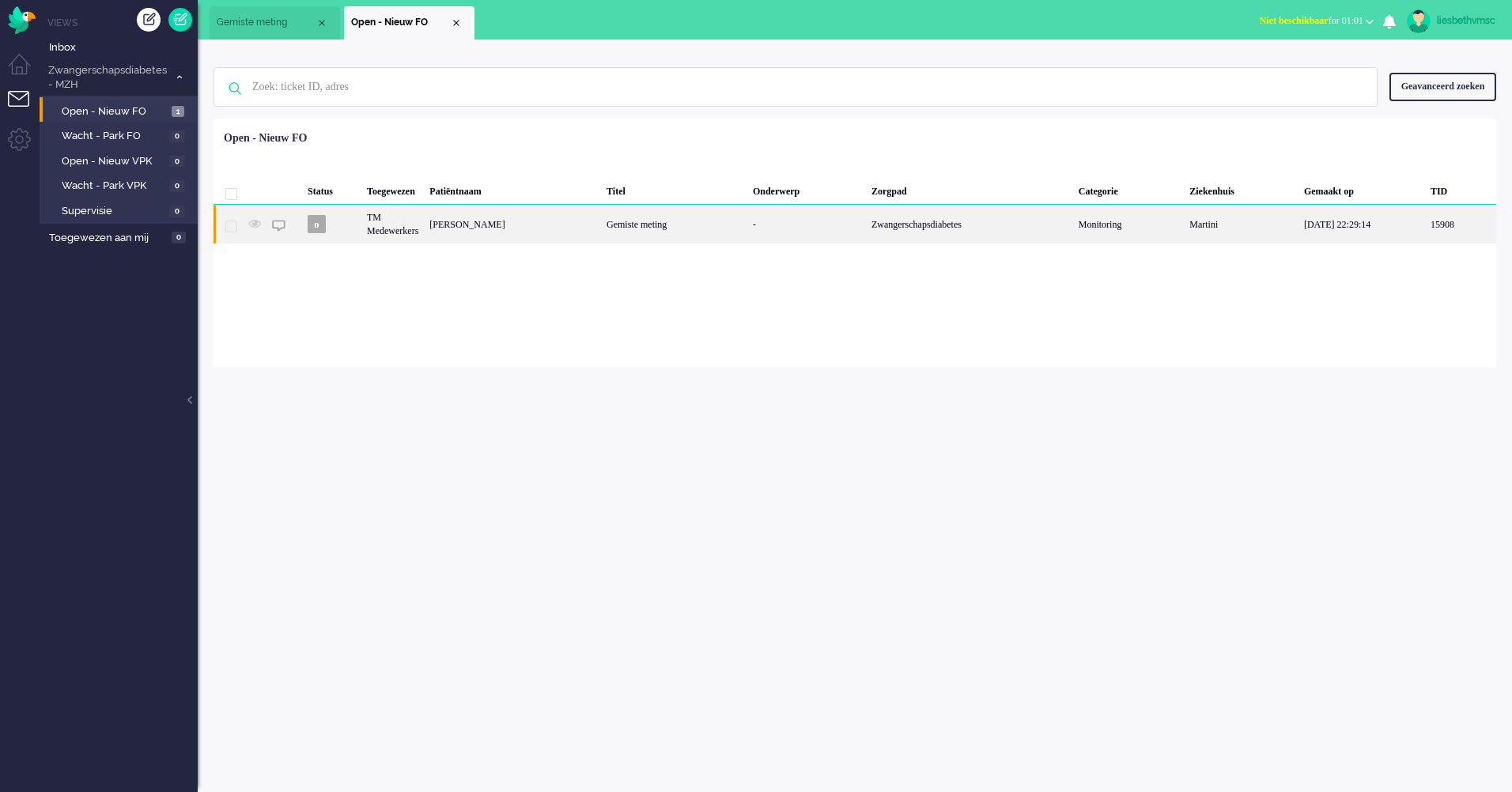
click at [473, 227] on div "Esmee Mensingh" at bounding box center [512, 224] width 178 height 39
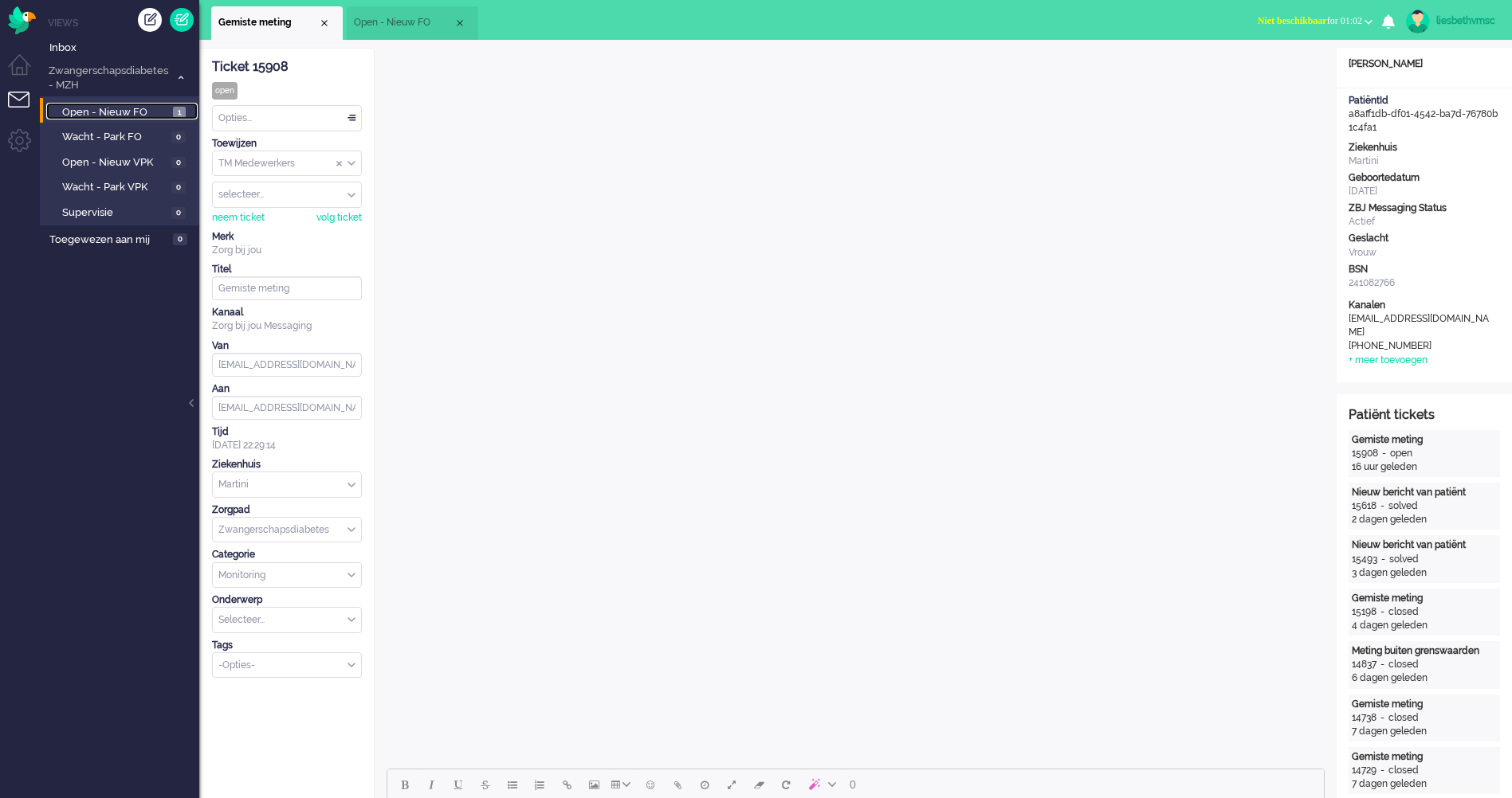
click at [113, 108] on span "Open - Nieuw FO" at bounding box center [115, 112] width 107 height 15
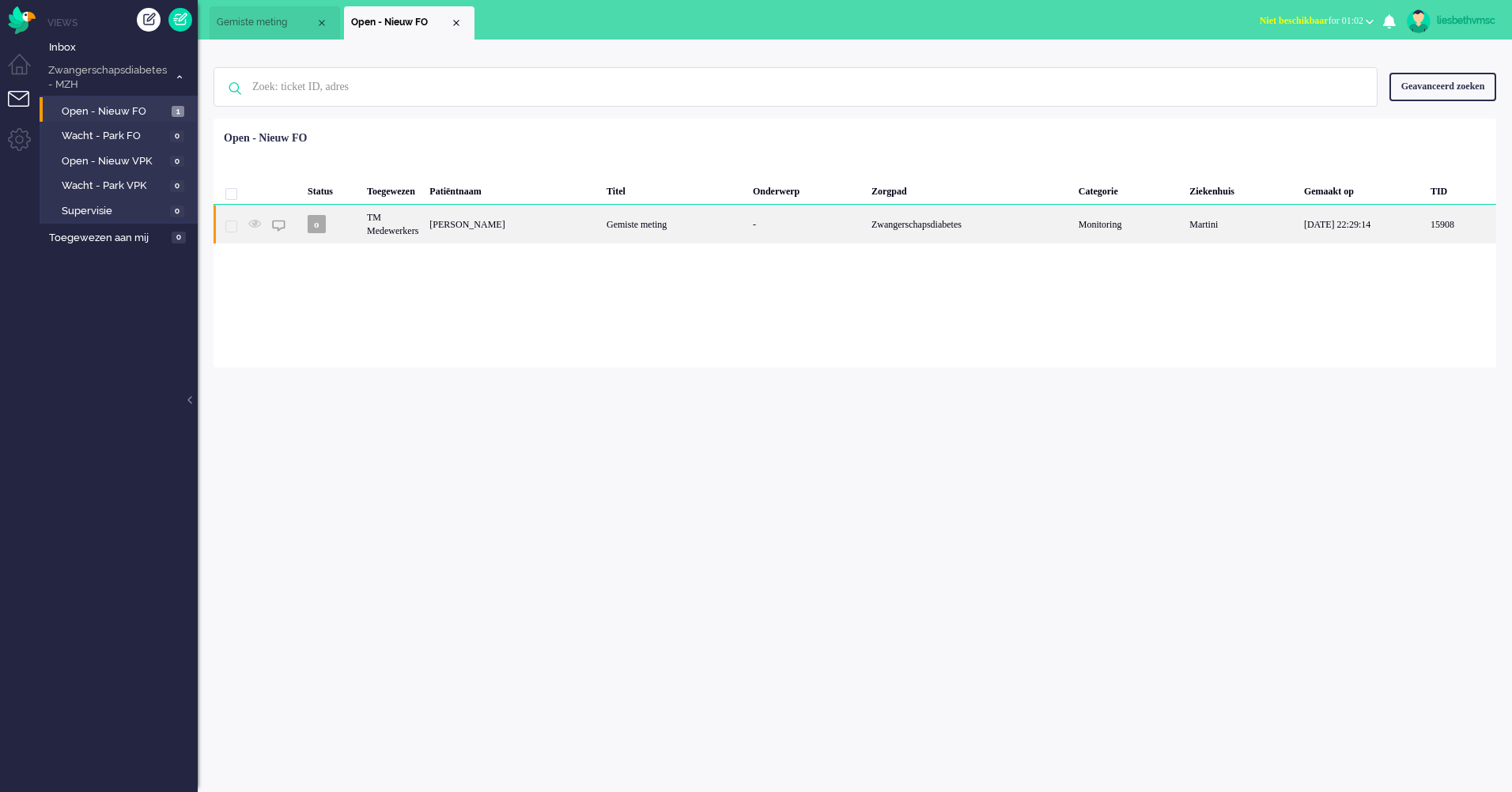
click at [238, 230] on div "15908" at bounding box center [228, 224] width 29 height 39
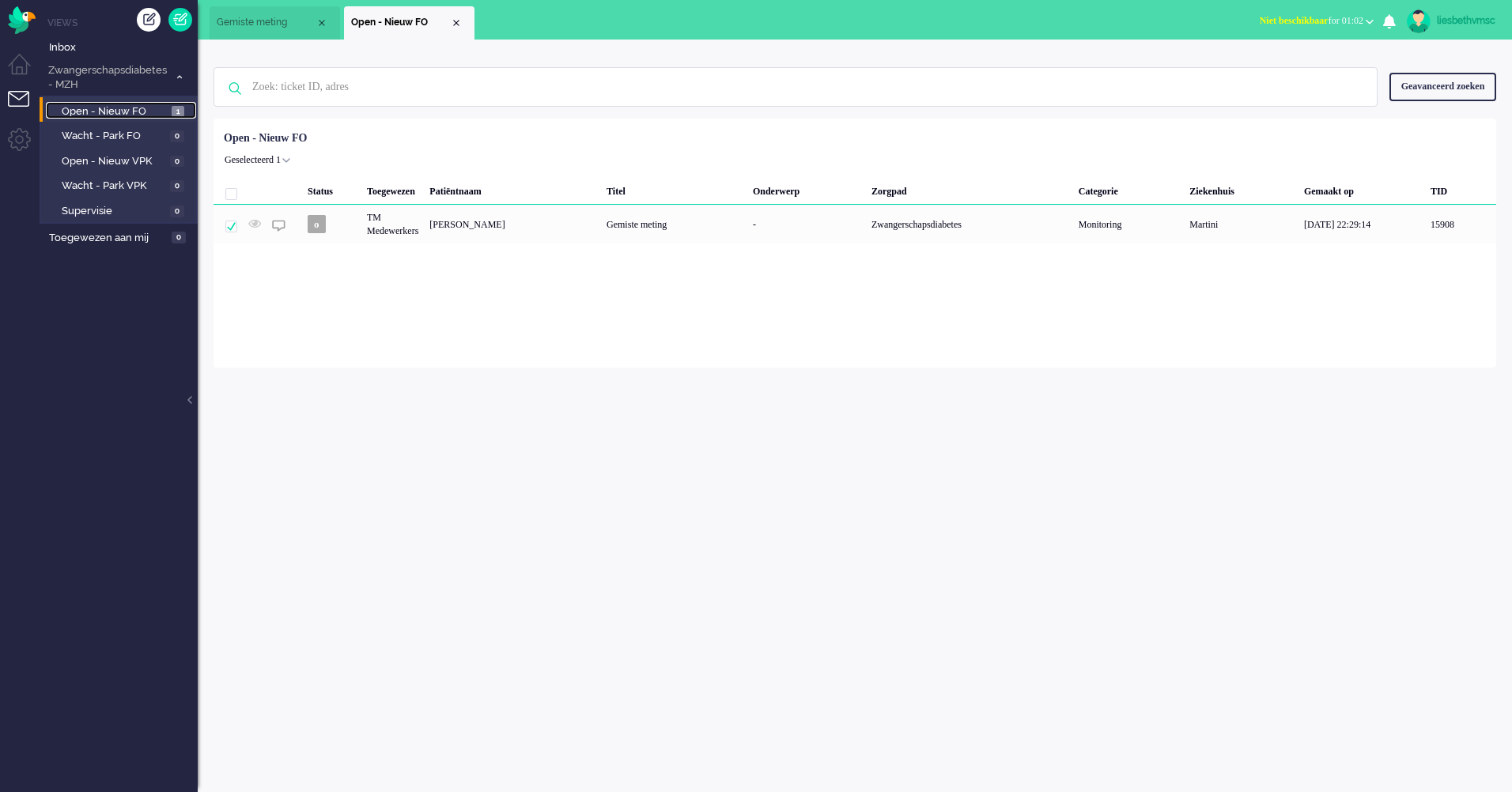
click at [74, 114] on span "Open - Nieuw FO" at bounding box center [114, 111] width 106 height 15
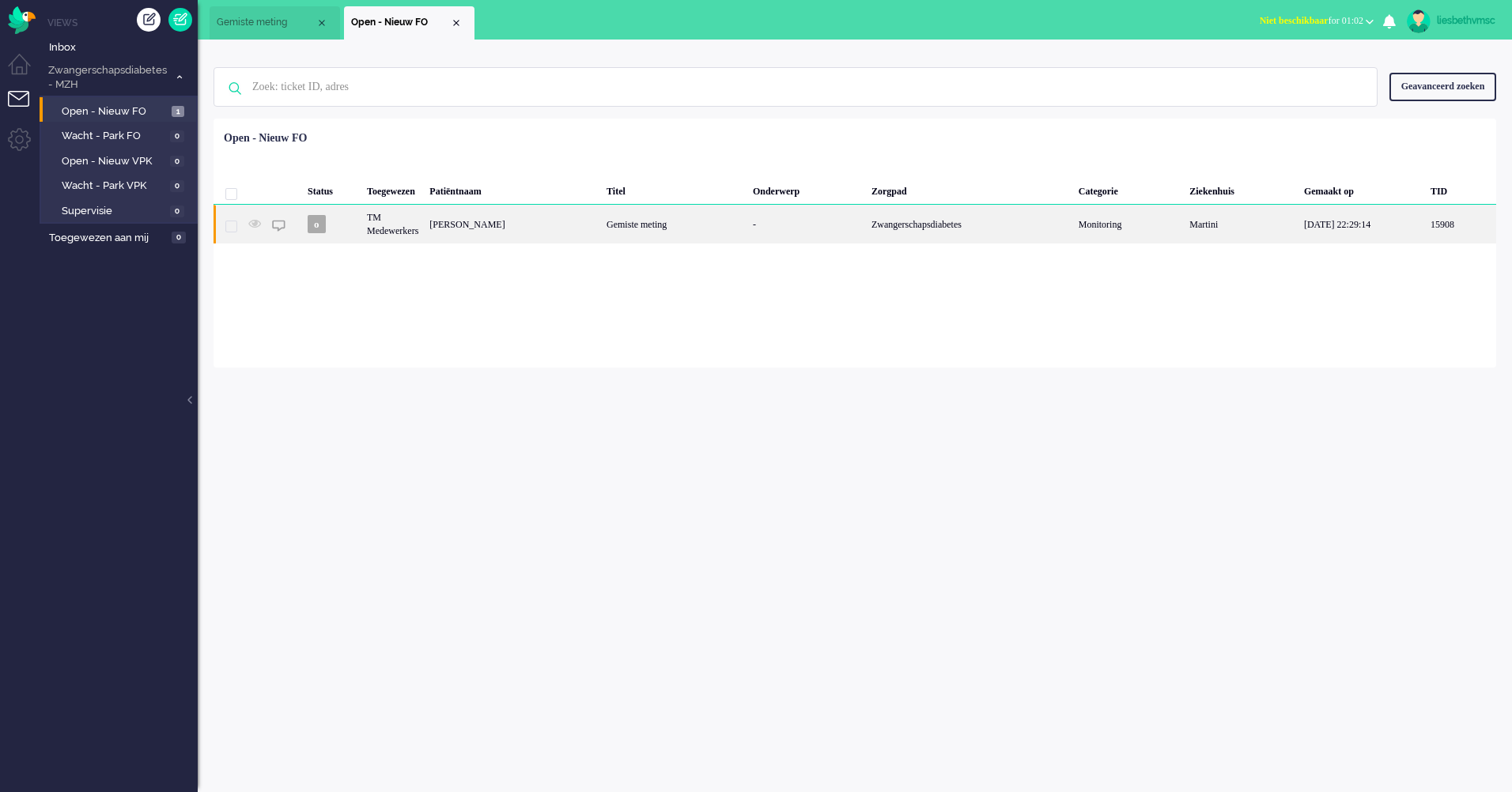
click at [483, 228] on div "Esmee Mensingh" at bounding box center [512, 224] width 178 height 39
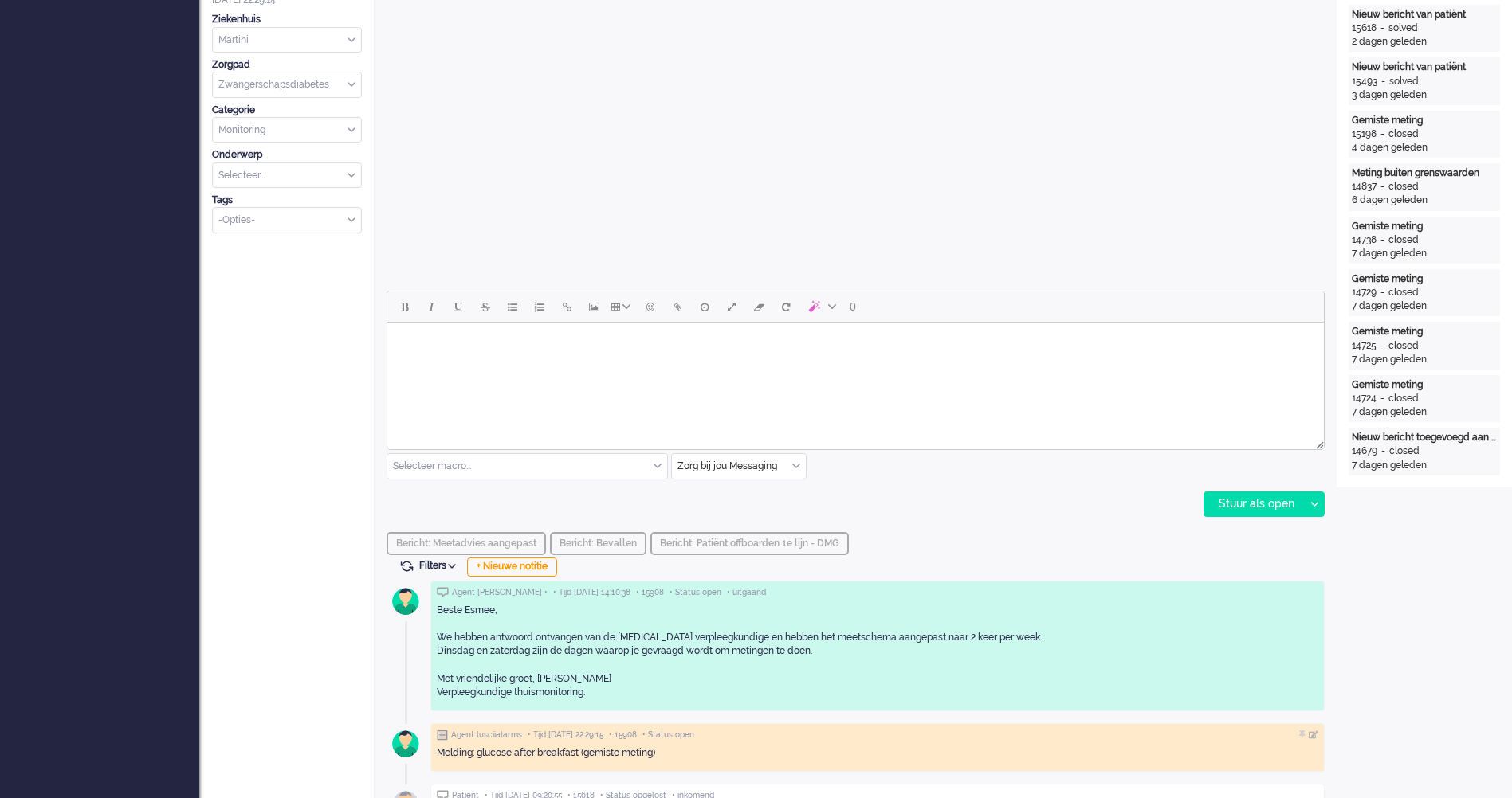
scroll to position [877, 0]
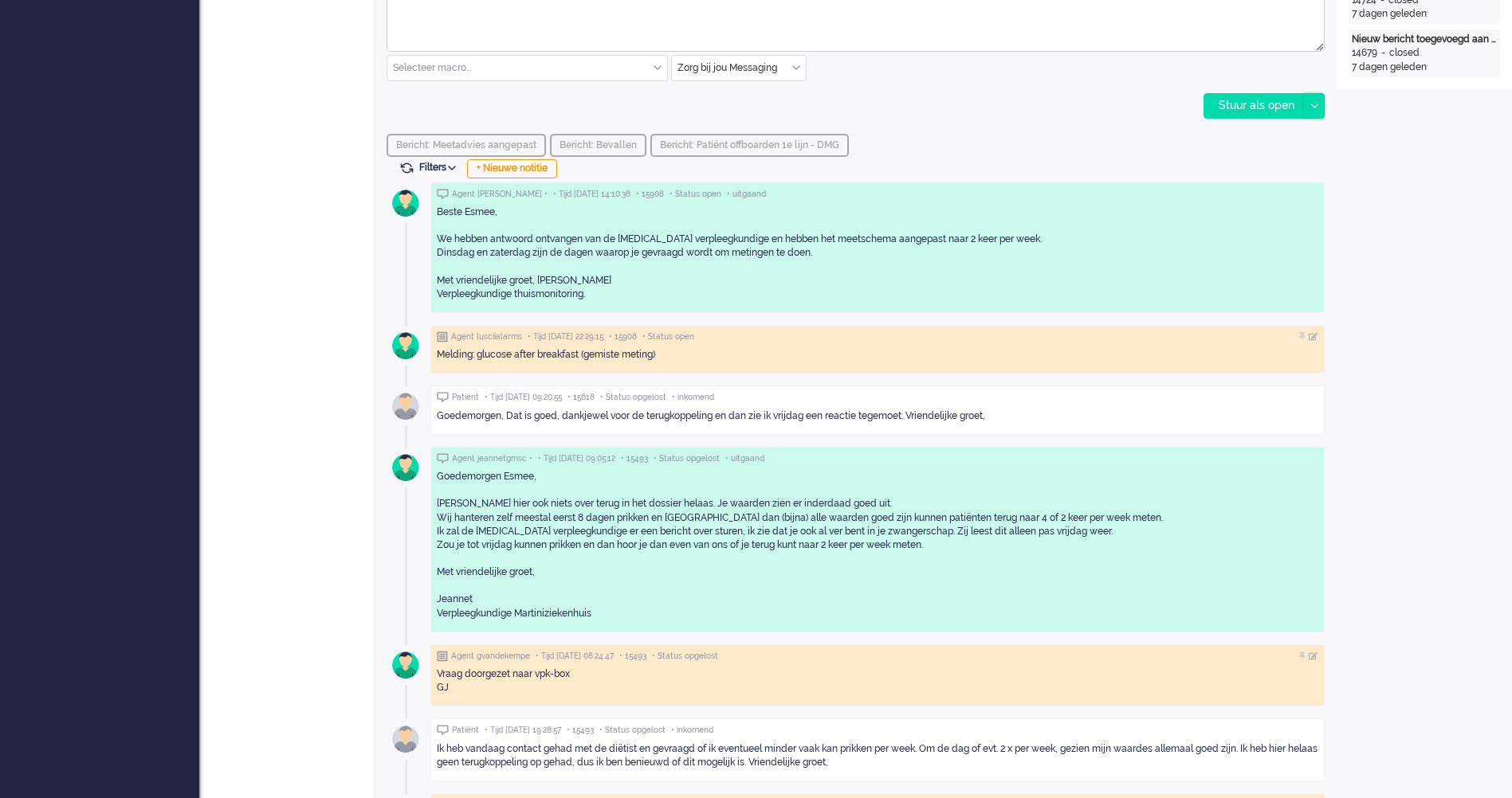
click at [1315, 106] on icon at bounding box center [1314, 106] width 8 height 5
click at [1296, 173] on div "Stuur als opgelost" at bounding box center [1271, 177] width 132 height 16
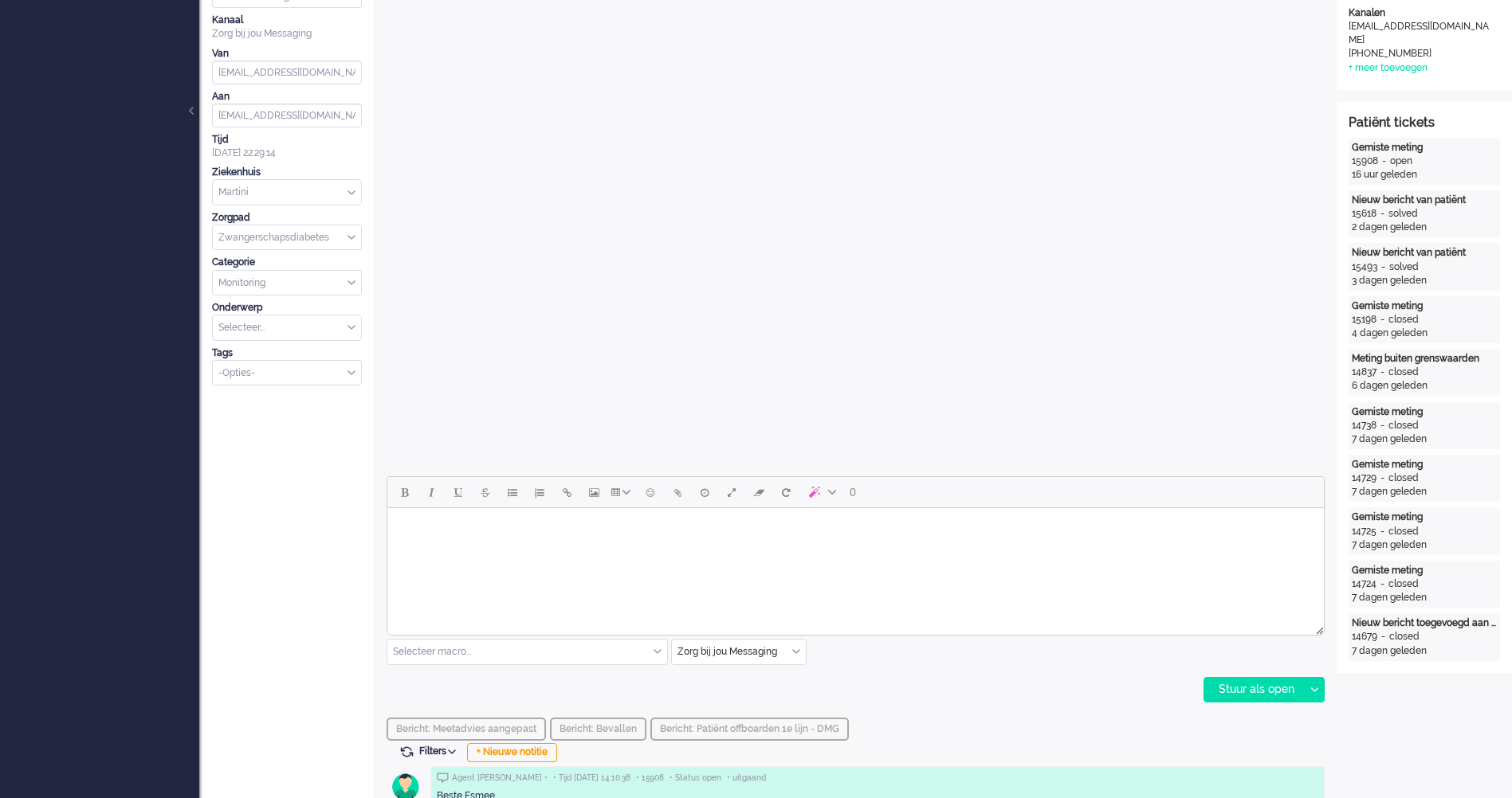
scroll to position [159, 0]
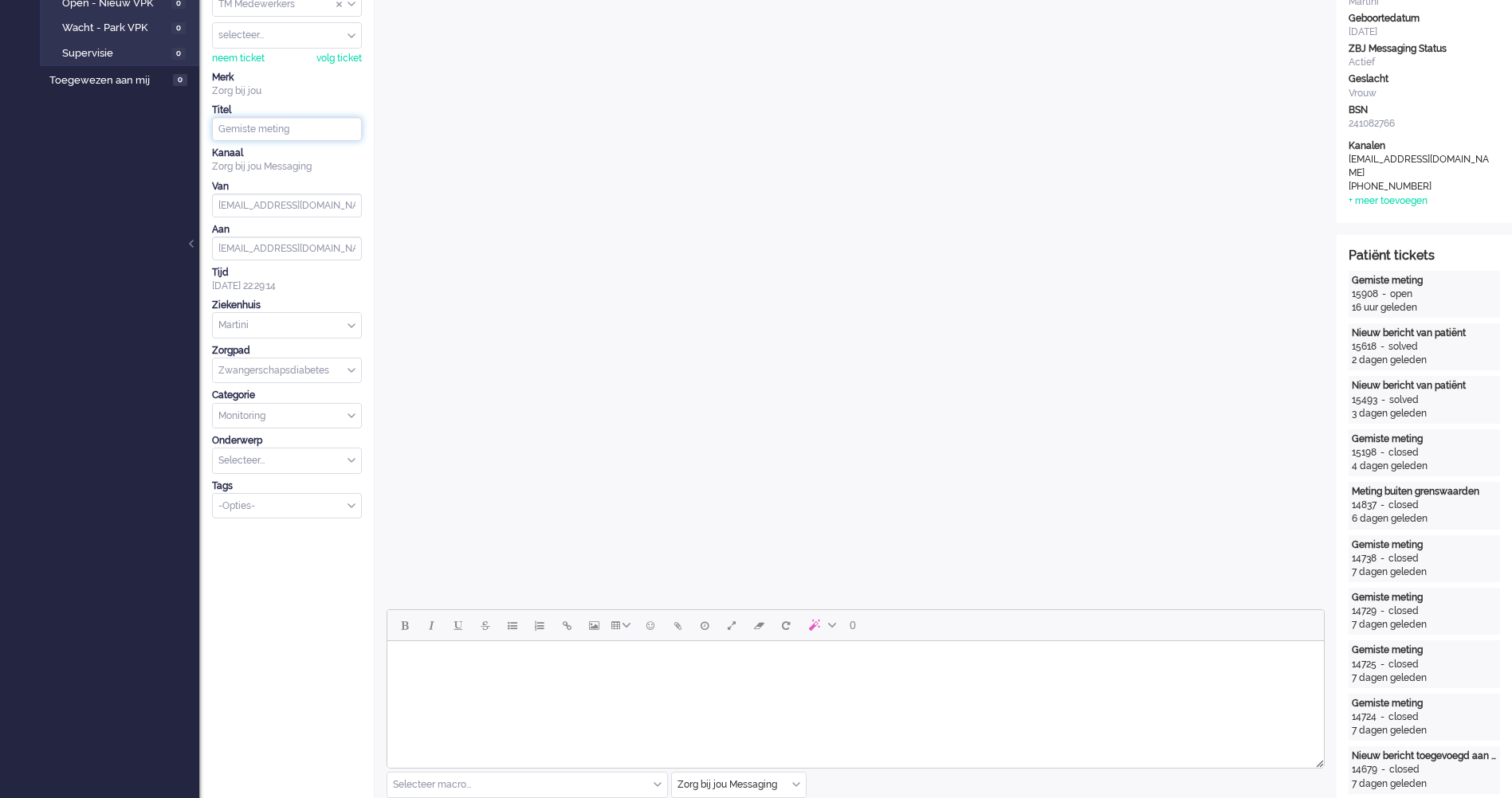
click at [228, 132] on input "Gemiste meting" at bounding box center [287, 129] width 150 height 24
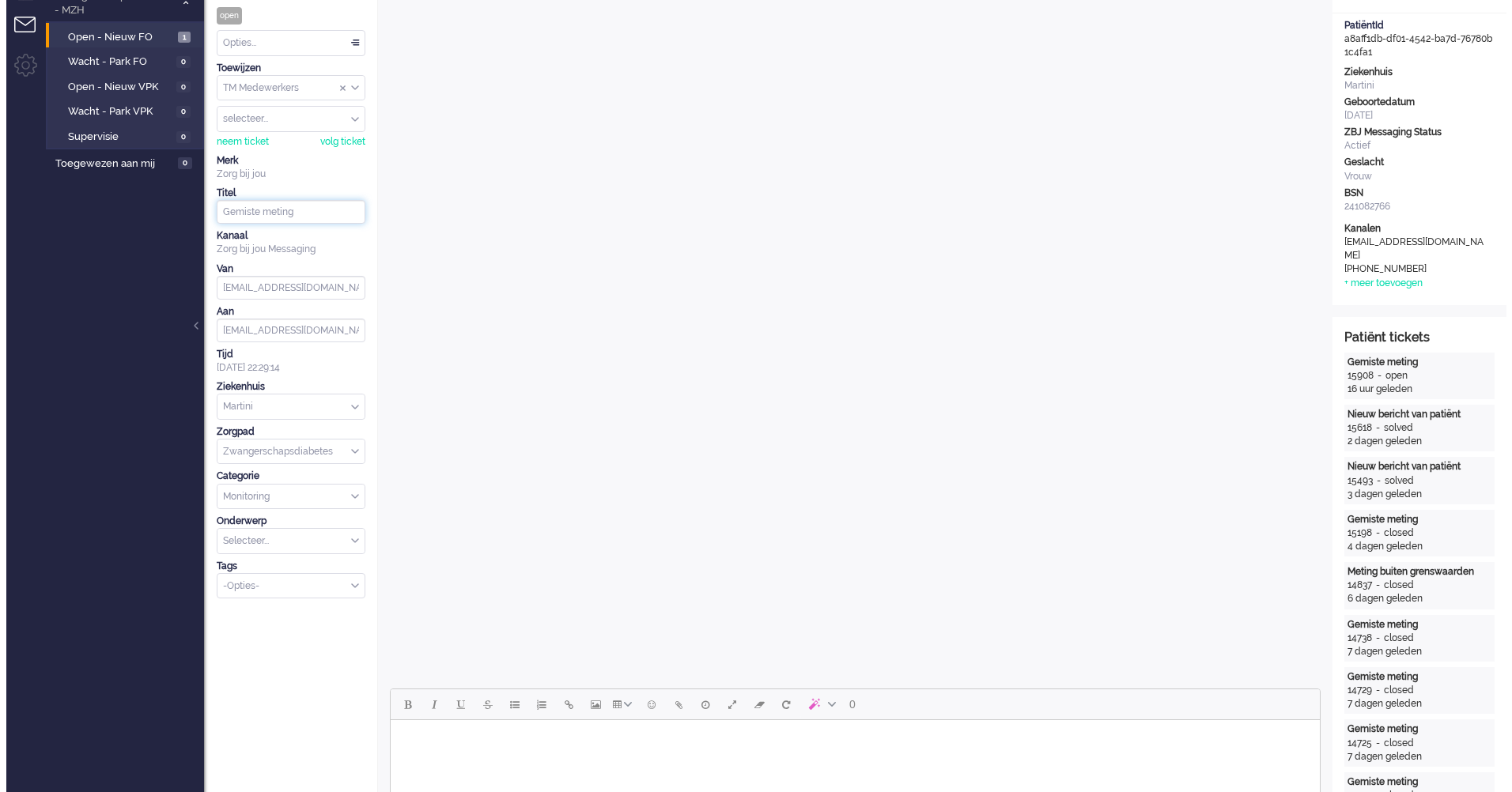
scroll to position [0, 0]
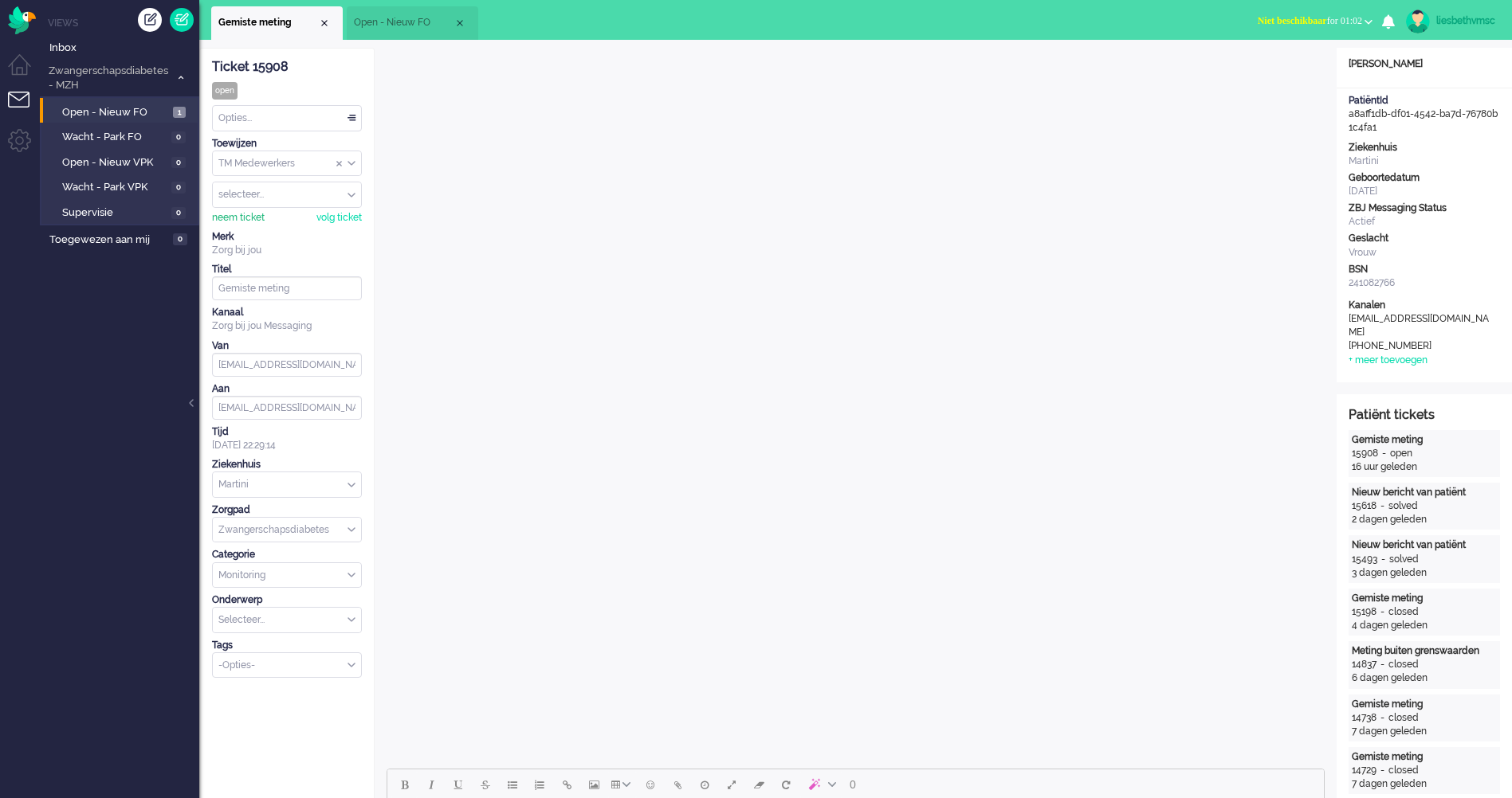
click at [247, 215] on div "neem ticket" at bounding box center [238, 218] width 53 height 14
click at [109, 241] on span "Toegewezen aan mij" at bounding box center [108, 240] width 119 height 15
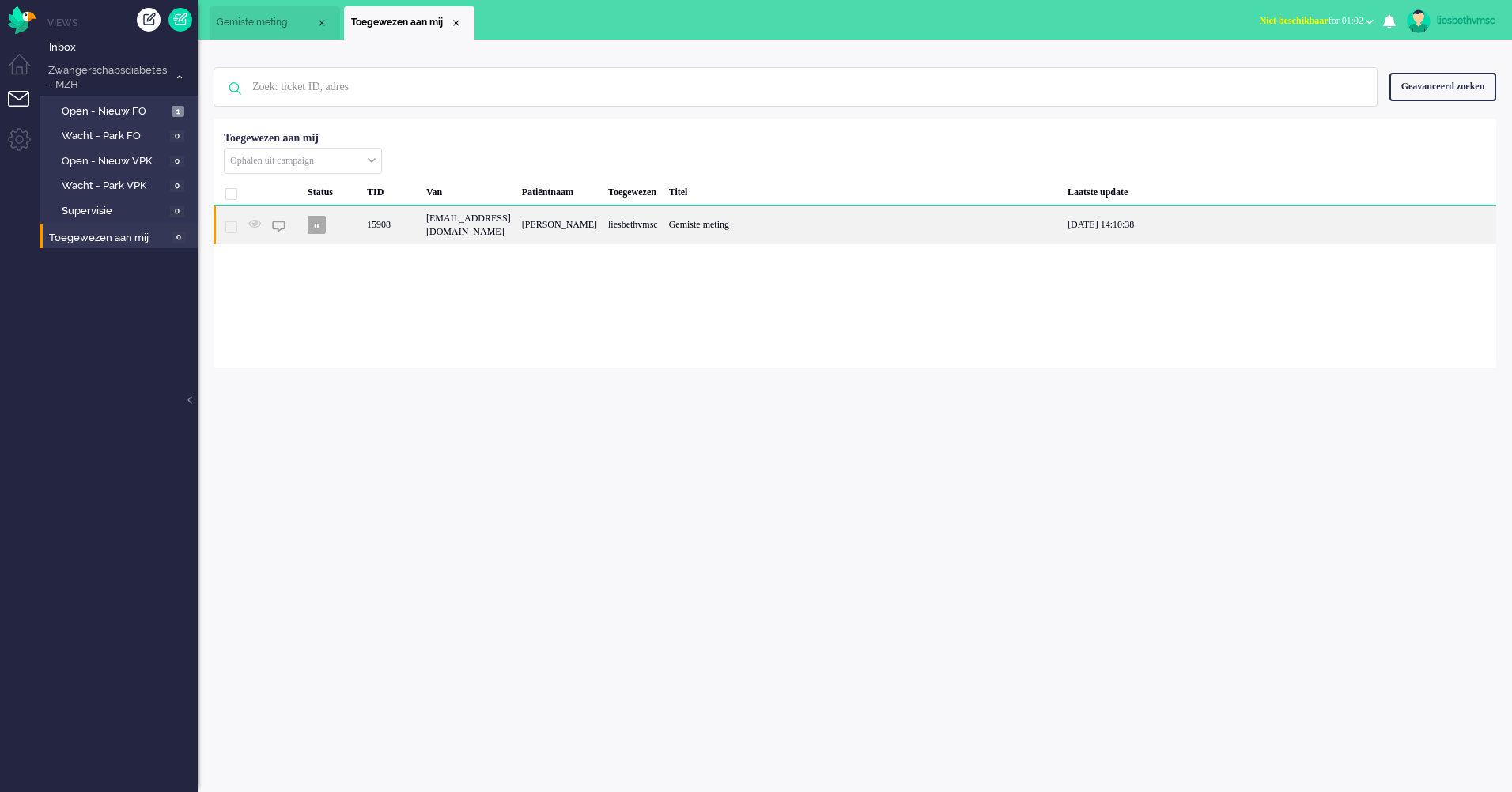
click at [233, 228] on span "15908" at bounding box center [231, 227] width 12 height 12
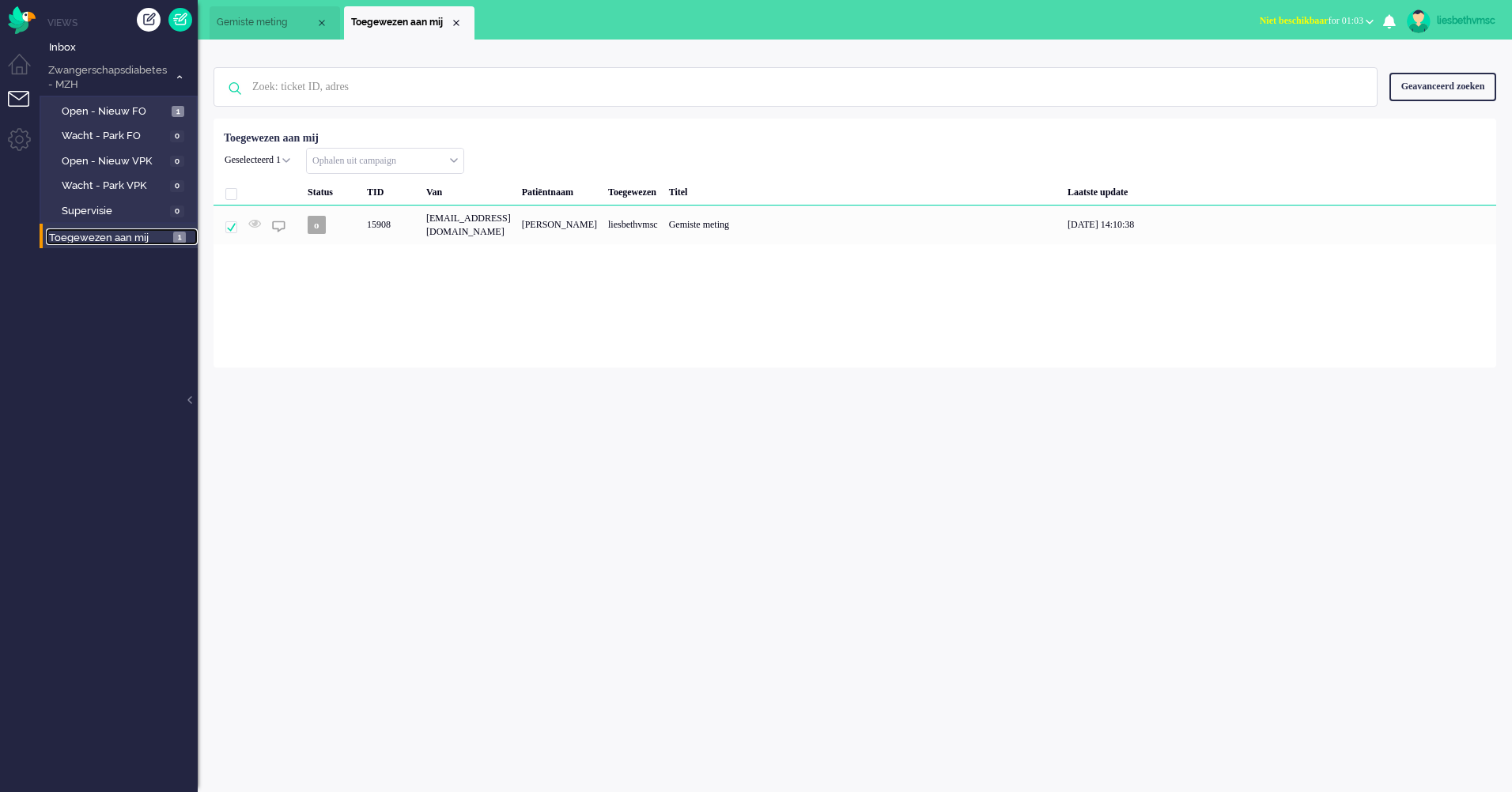
click at [120, 239] on span "Toegewezen aan mij" at bounding box center [109, 238] width 120 height 15
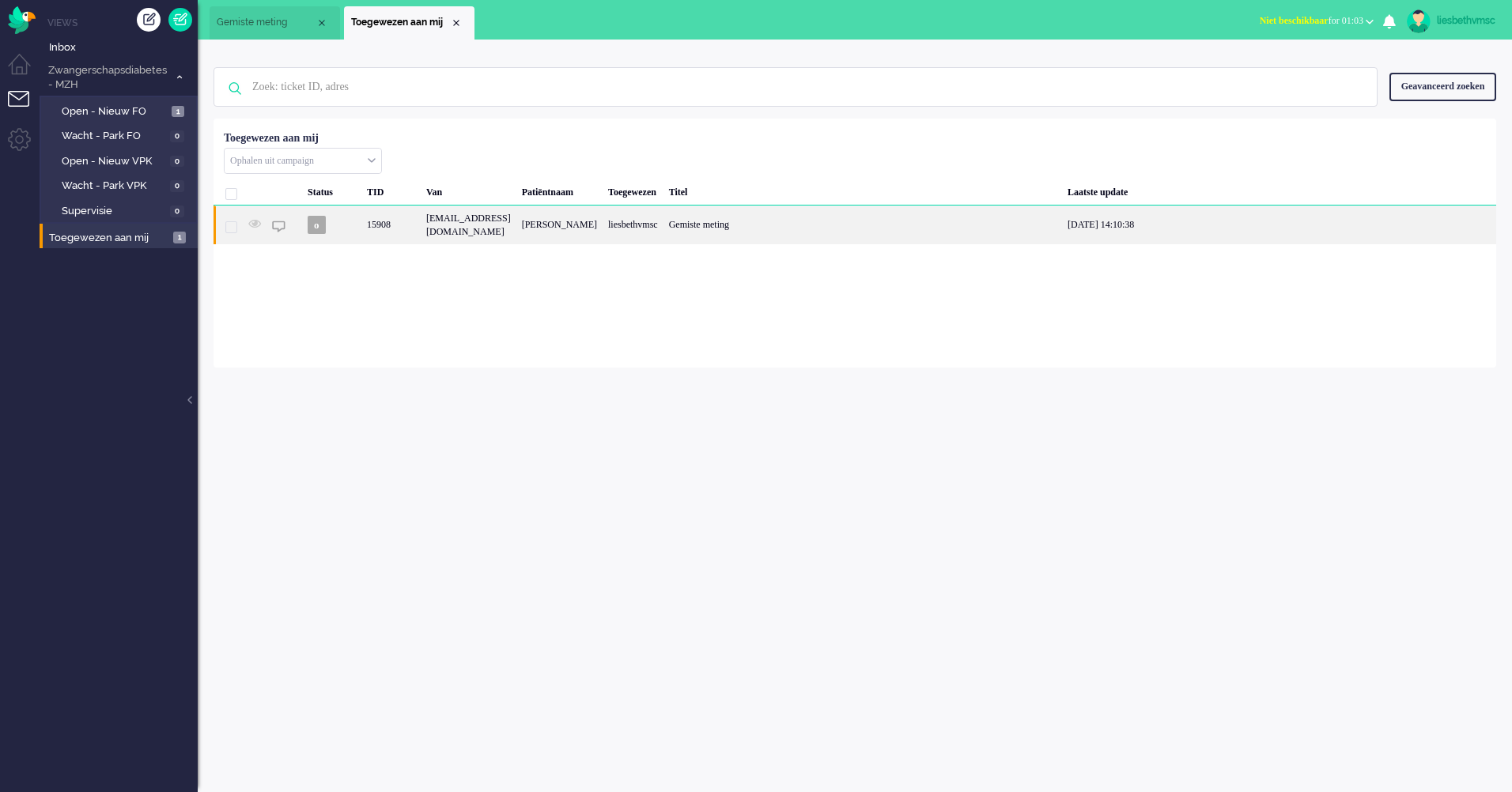
click at [227, 231] on span "15908" at bounding box center [231, 227] width 12 height 12
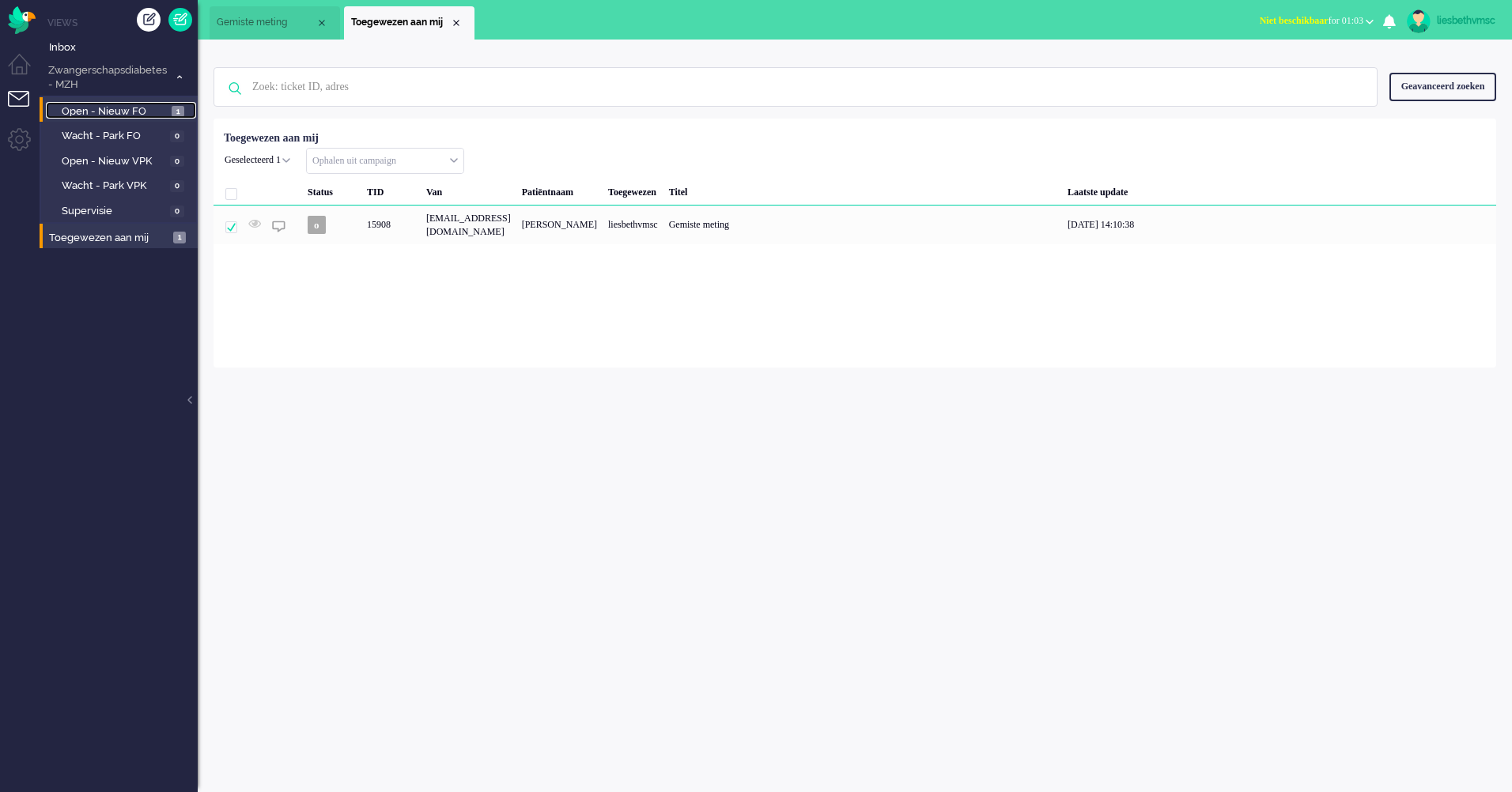
click at [118, 113] on span "Open - Nieuw FO" at bounding box center [114, 111] width 106 height 15
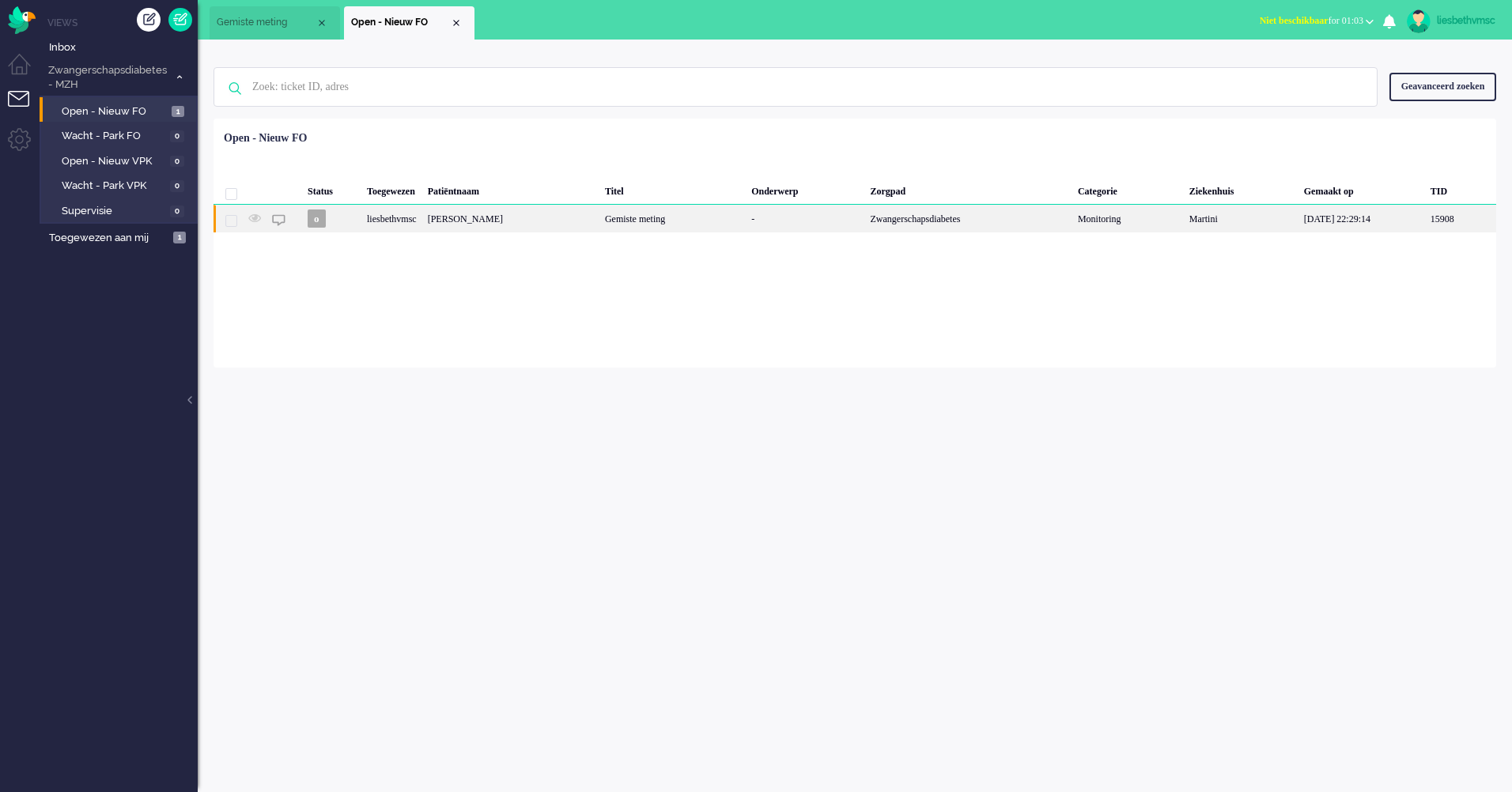
click at [459, 223] on div "Esmee Mensingh" at bounding box center [510, 219] width 178 height 28
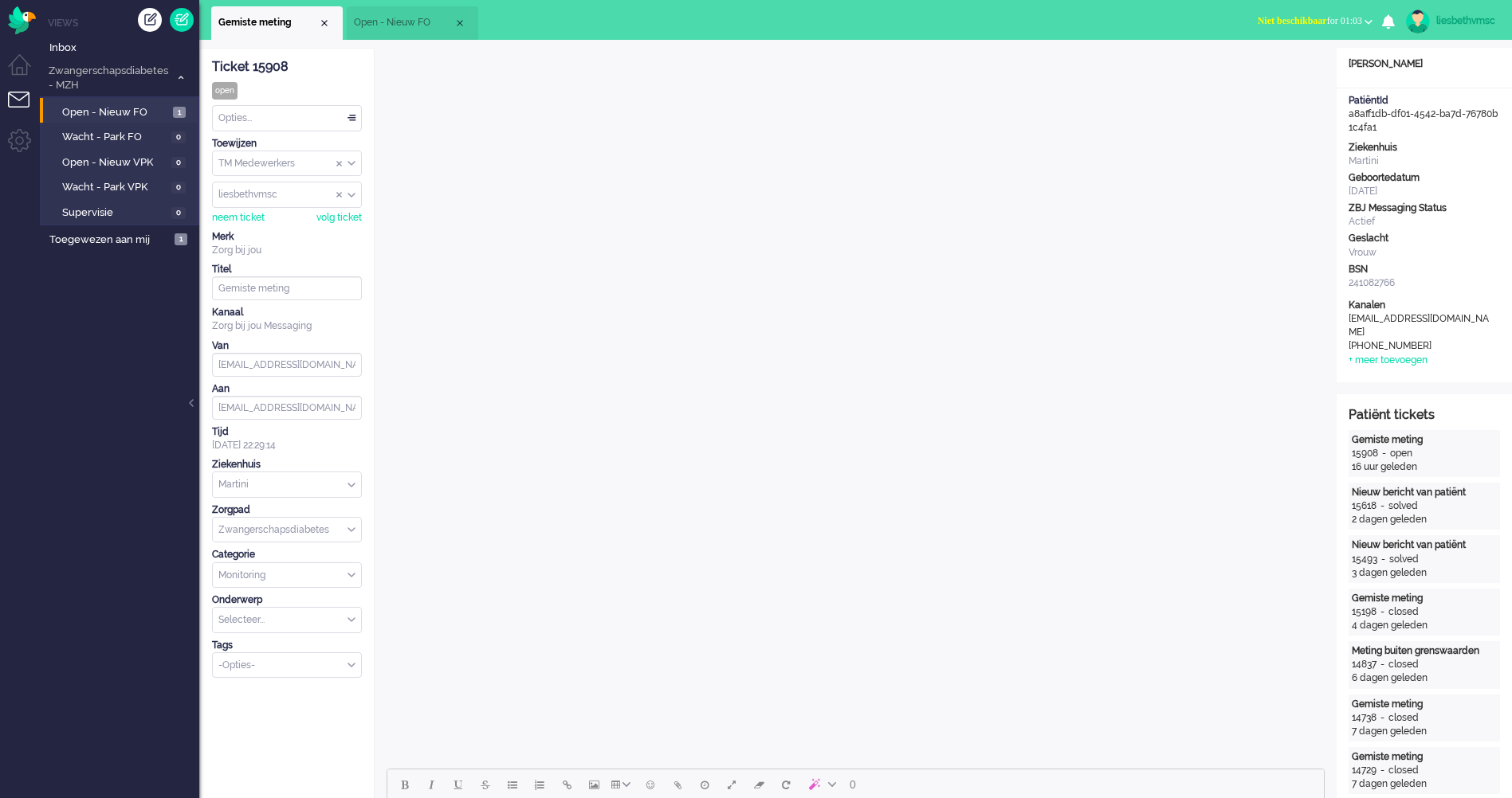
click at [355, 122] on div "Opties..." at bounding box center [287, 118] width 148 height 25
click at [250, 228] on span "Opgelost" at bounding box center [239, 231] width 40 height 14
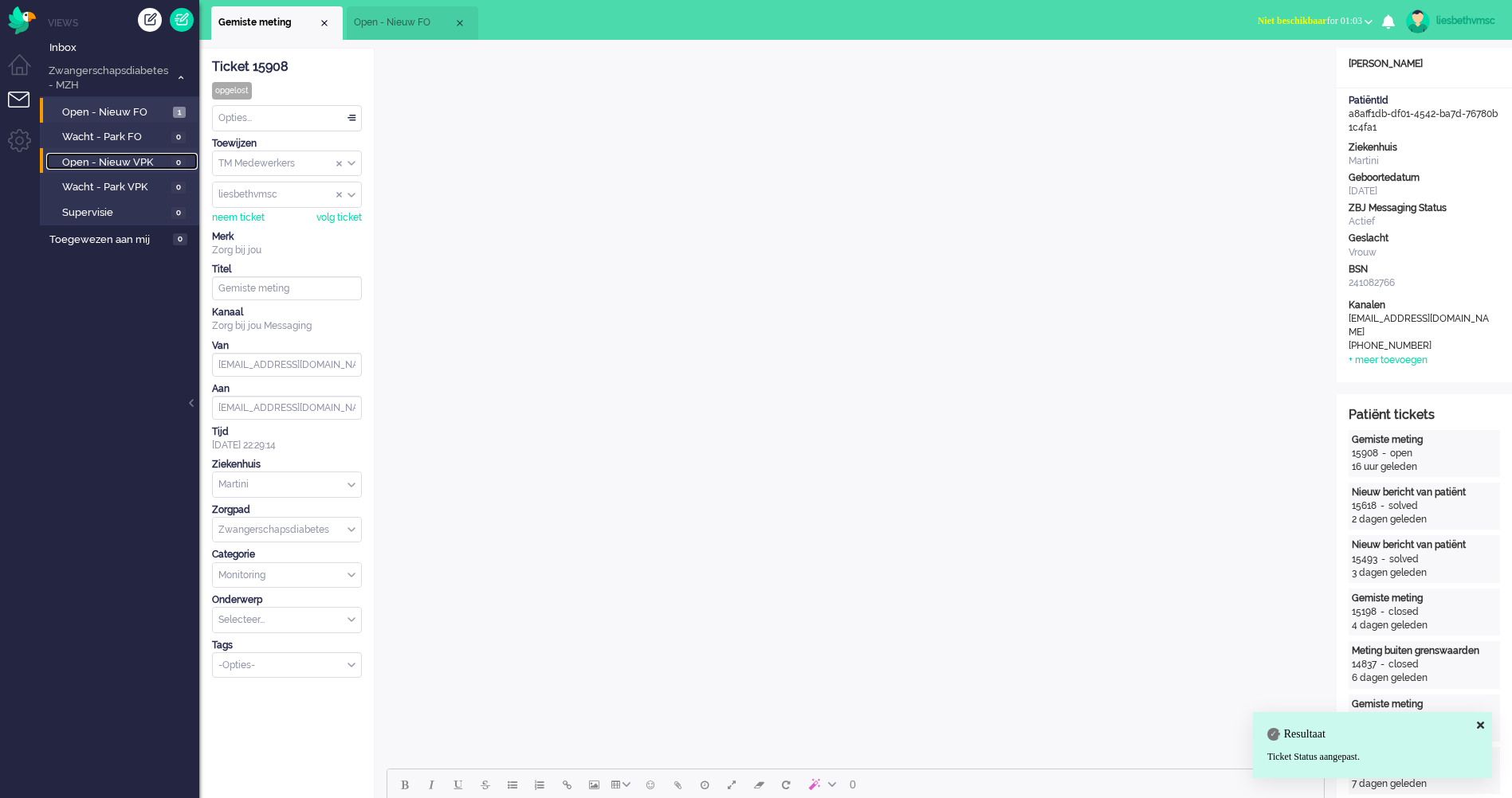
click at [91, 162] on span "Open - Nieuw VPK" at bounding box center [114, 163] width 105 height 15
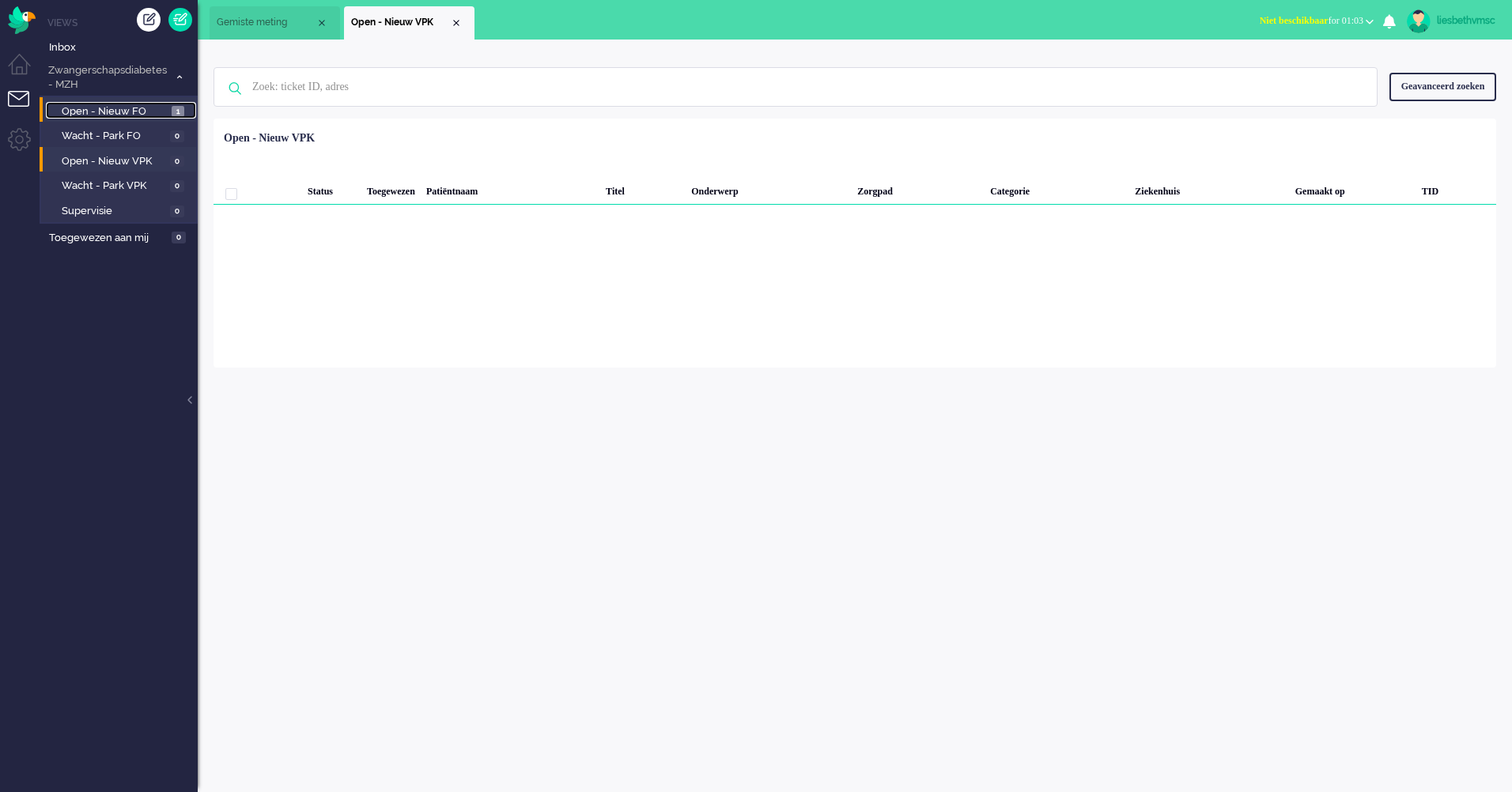
click at [93, 109] on span "Open - Nieuw FO" at bounding box center [114, 111] width 106 height 15
click at [470, 460] on div "ticket info editor timeline Ticket 15908 opgelost Kijkend ealexander Opties... …" at bounding box center [854, 416] width 1314 height 752
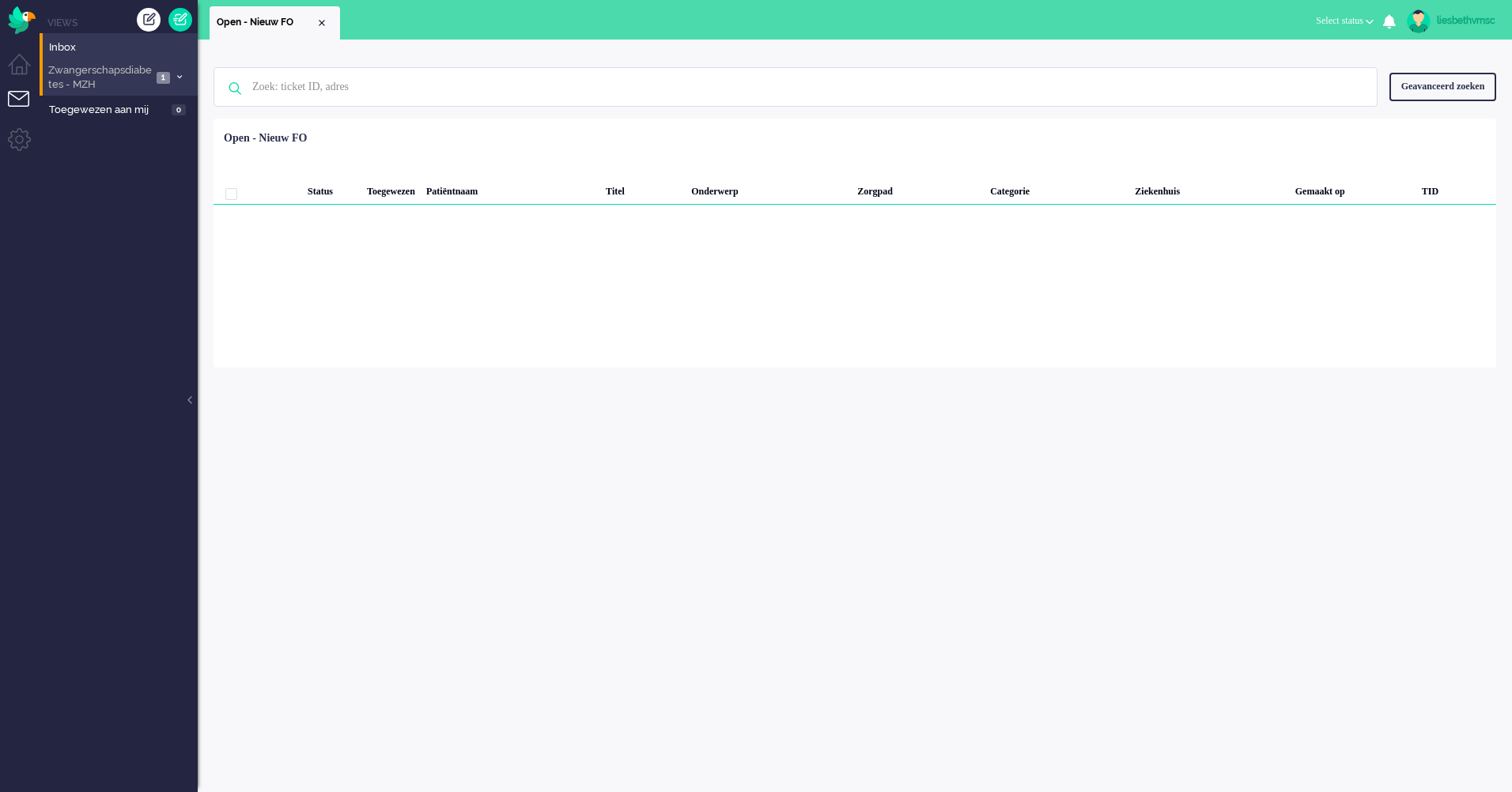
click at [109, 79] on span "Zwangerschapsdiabetes - MZH" at bounding box center [98, 78] width 106 height 29
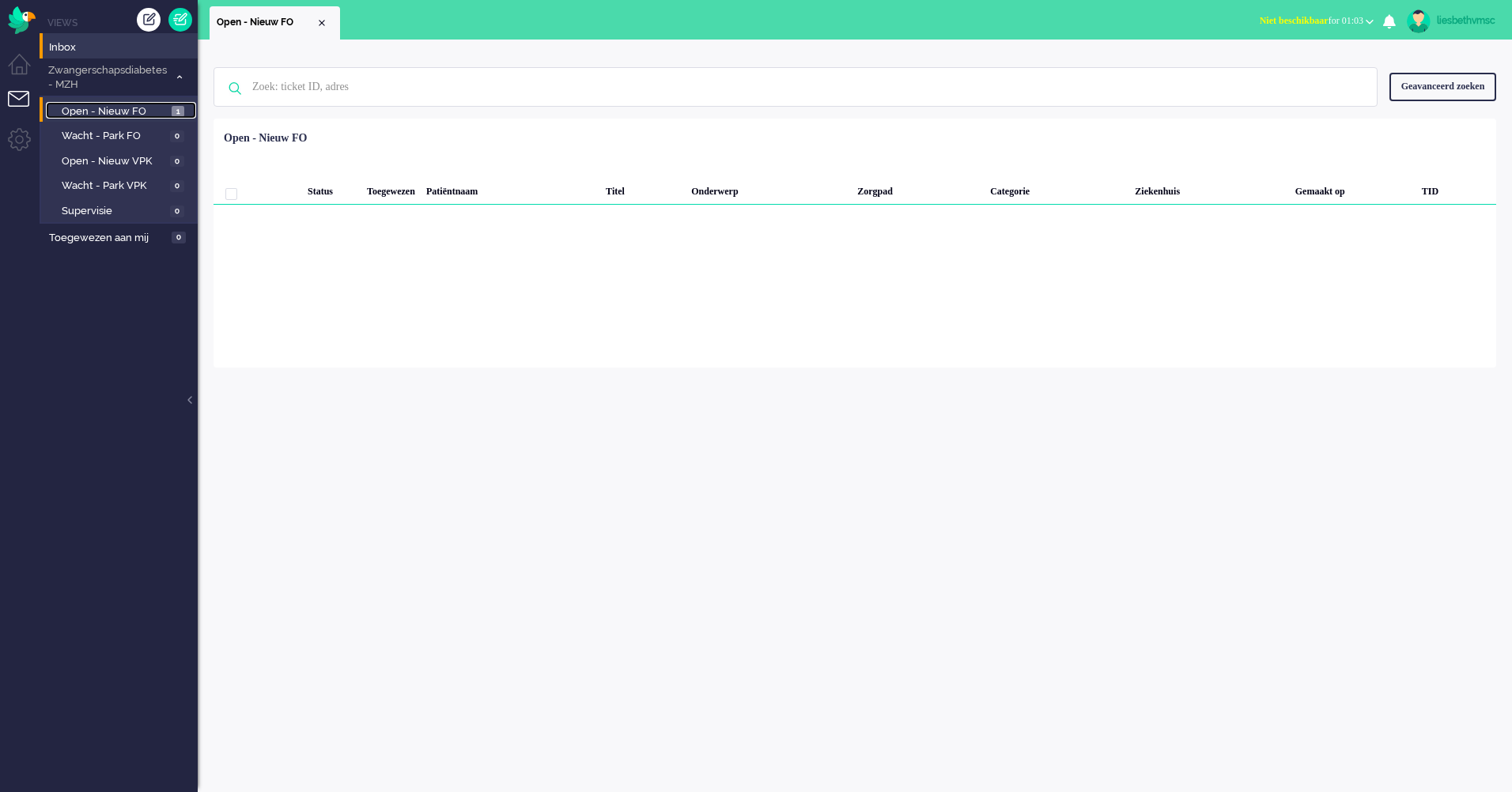
click at [93, 109] on span "Open - Nieuw FO" at bounding box center [114, 111] width 106 height 15
click at [116, 105] on span "Open - Nieuw FO" at bounding box center [113, 111] width 104 height 15
click at [99, 108] on span "Open - Nieuw FO" at bounding box center [114, 111] width 106 height 15
click at [107, 155] on span "Open - Nieuw VPK" at bounding box center [113, 162] width 104 height 15
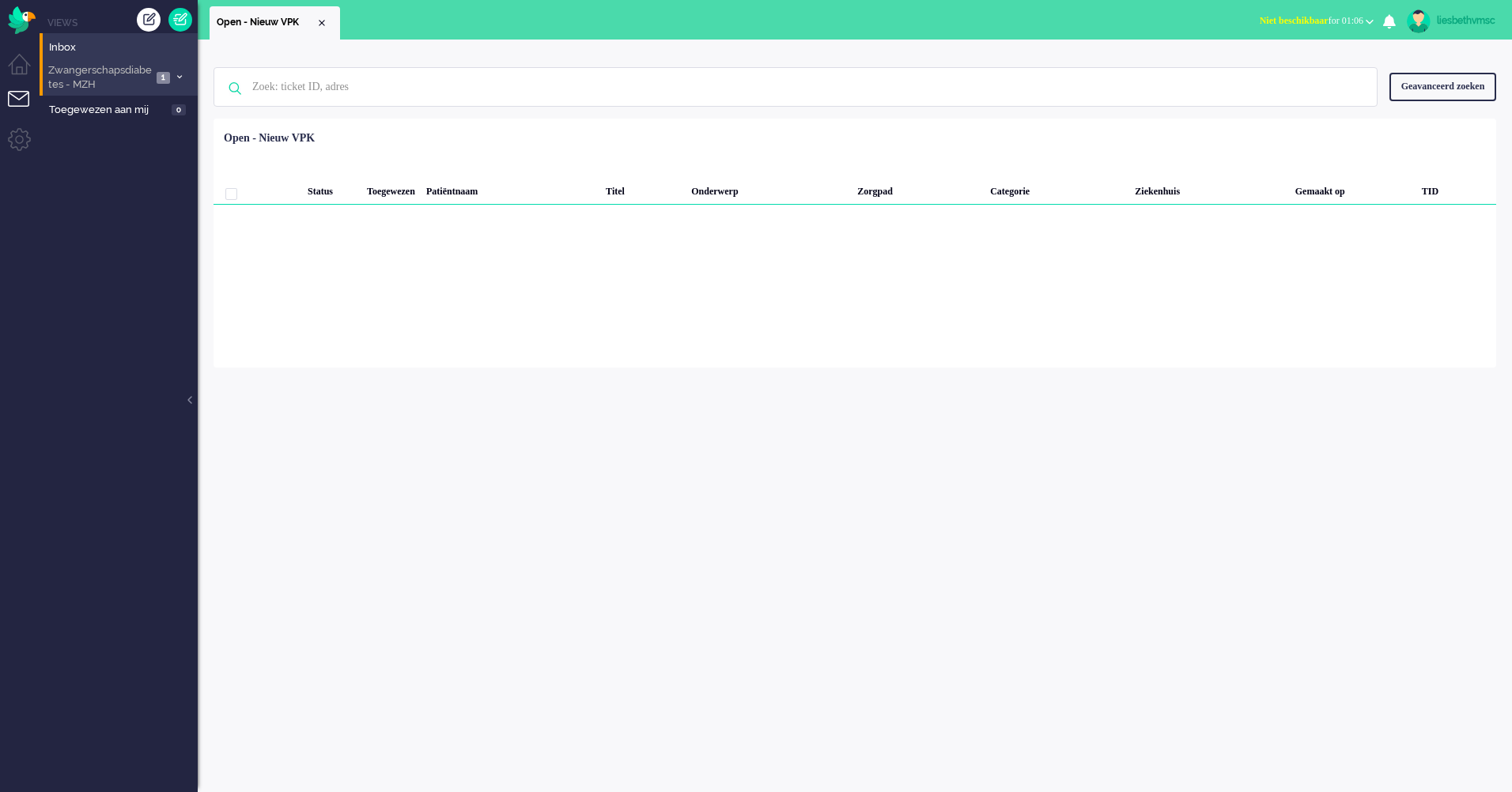
click at [74, 81] on span "Zwangerschapsdiabetes - MZH" at bounding box center [98, 78] width 106 height 29
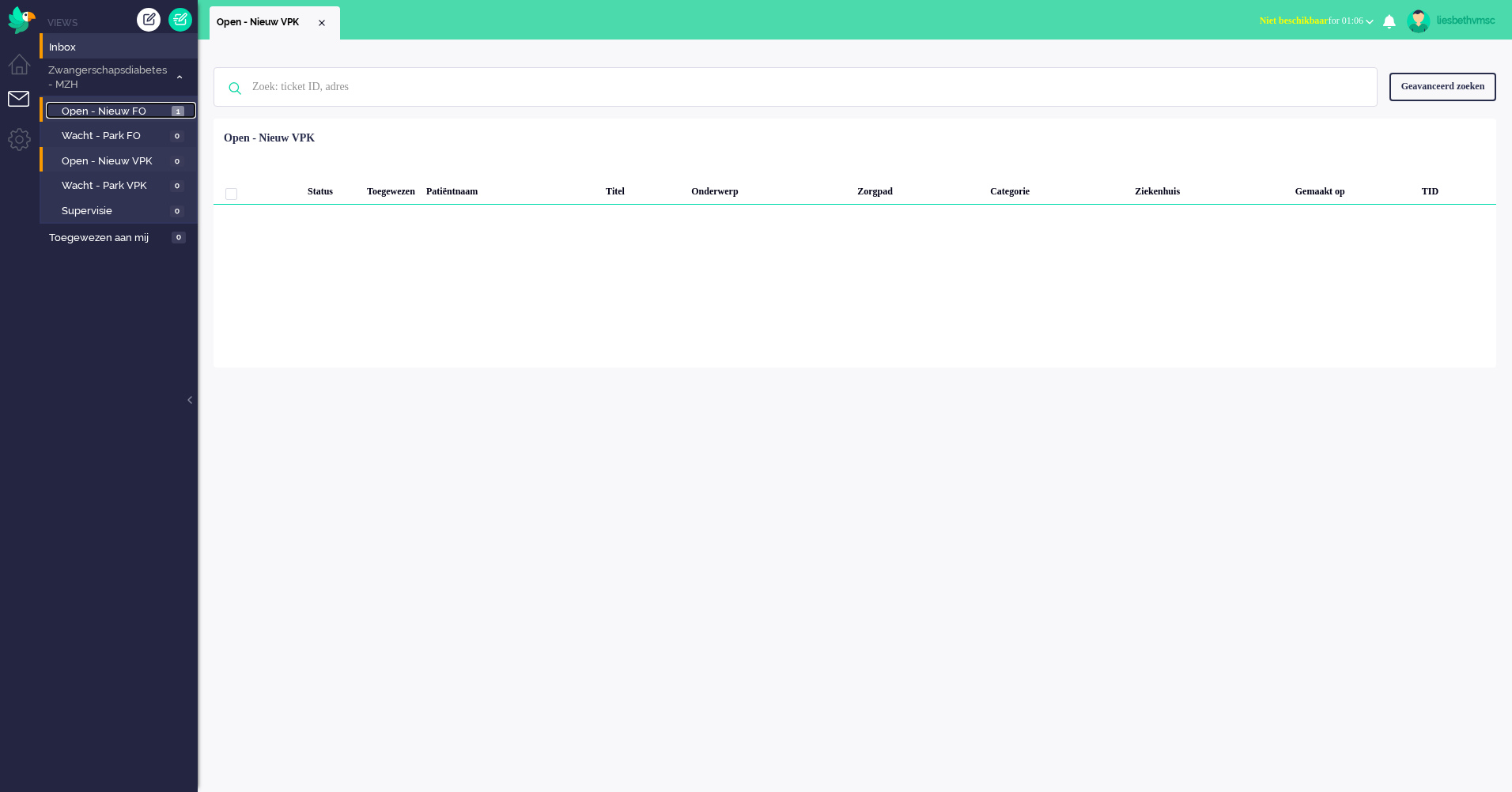
click at [108, 110] on span "Open - Nieuw FO" at bounding box center [114, 111] width 106 height 15
click at [123, 304] on ul "Views Inbox Zwangerschapsdiabetes - MZH 1 Open - Nieuw FO 1 Wacht - Park FO 0 O…" at bounding box center [119, 396] width 158 height 792
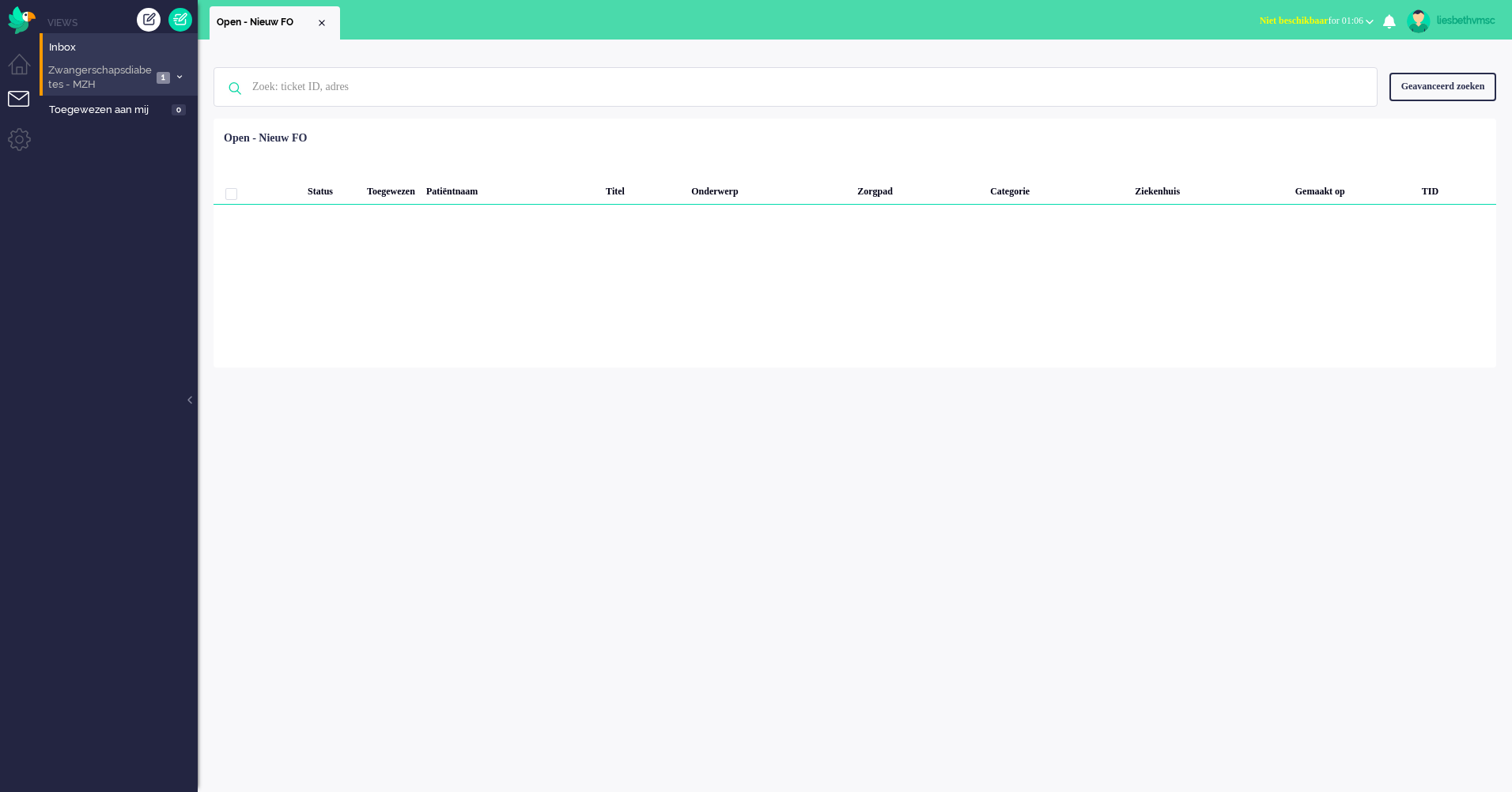
click at [178, 82] on li "Zwangerschapsdiabetes - MZH 1" at bounding box center [119, 77] width 158 height 37
click at [98, 73] on span "Zwangerschapsdiabetes - MZH" at bounding box center [98, 78] width 105 height 29
